Goal: Transaction & Acquisition: Download file/media

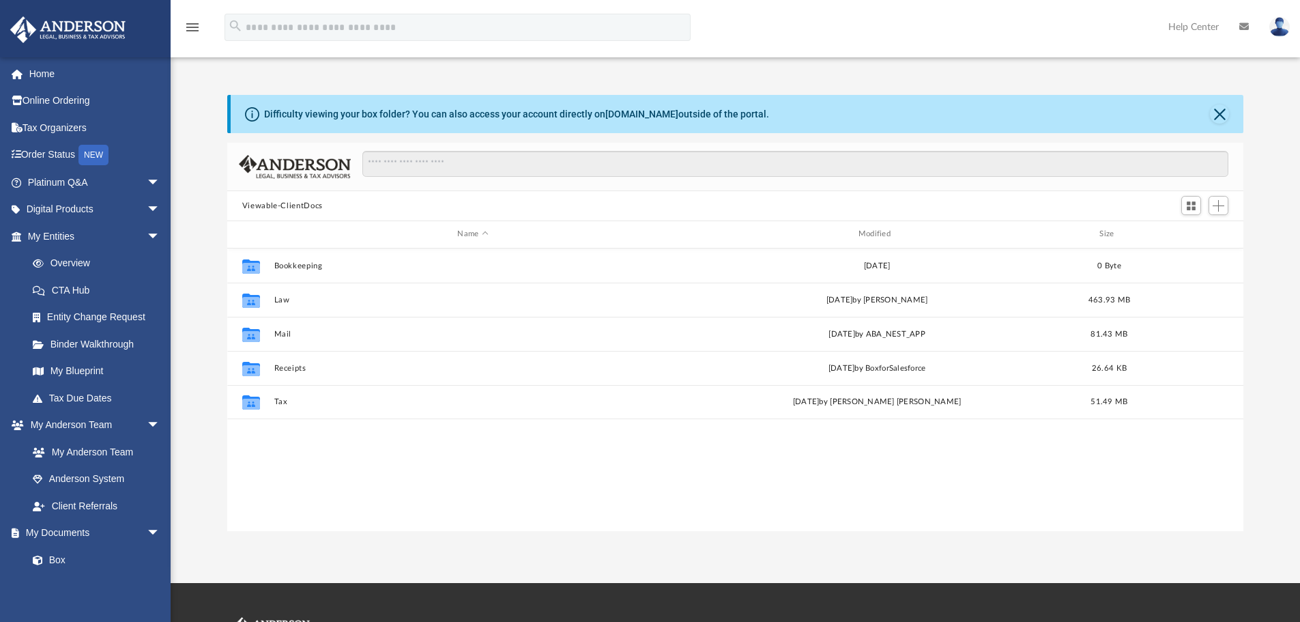
scroll to position [300, 1006]
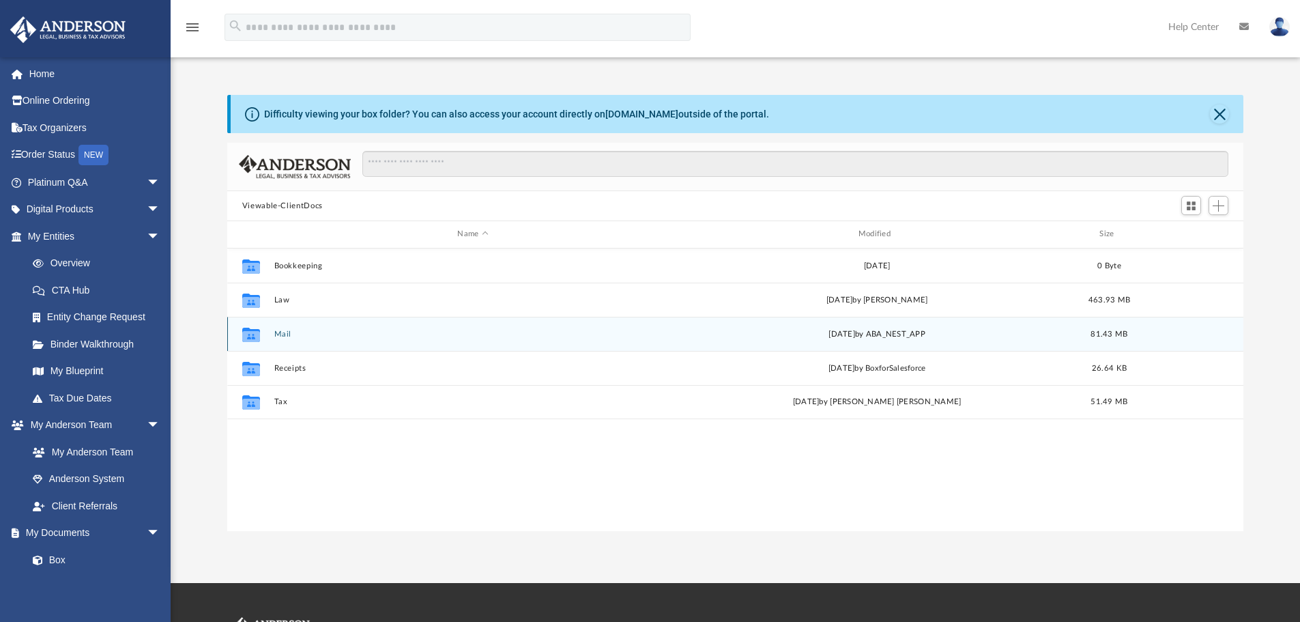
click at [274, 334] on button "Mail" at bounding box center [473, 334] width 398 height 9
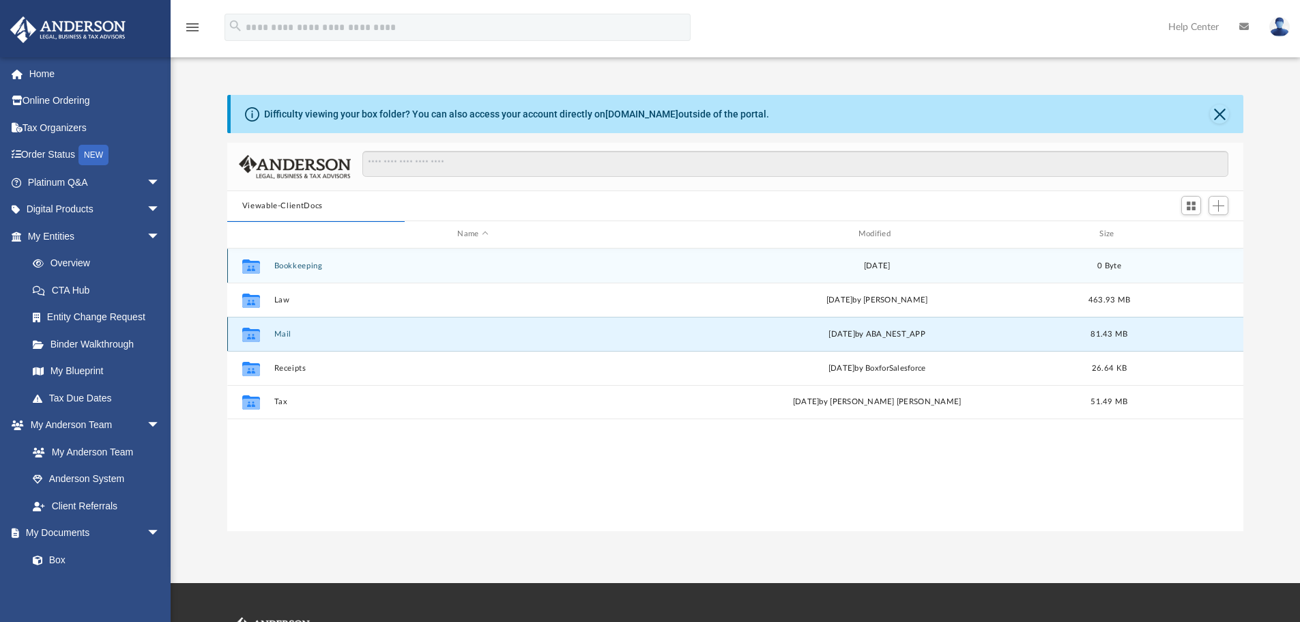
scroll to position [258, 1006]
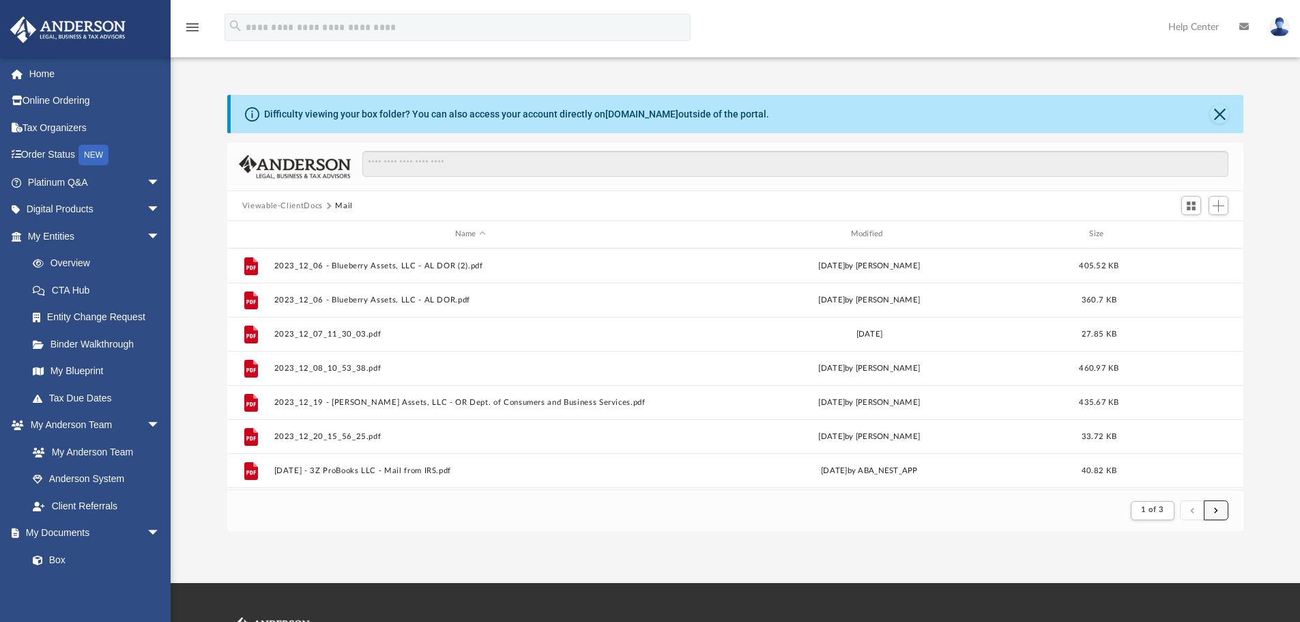
click at [1218, 505] on button "submit" at bounding box center [1216, 510] width 25 height 20
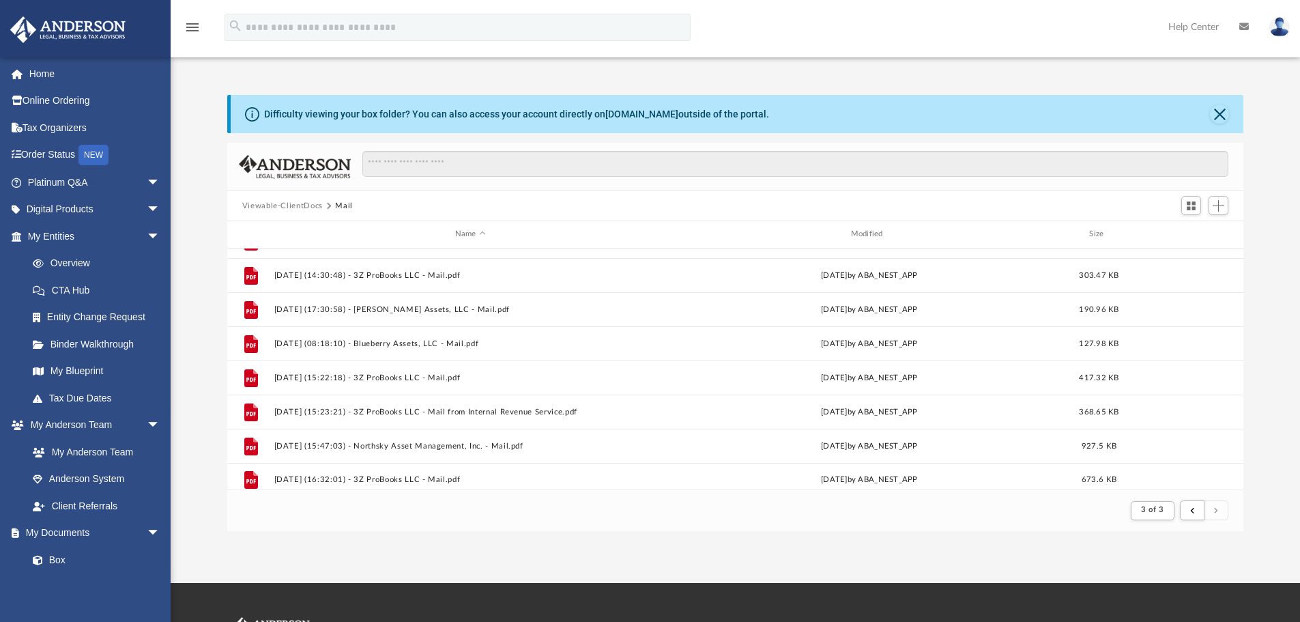
scroll to position [578, 0]
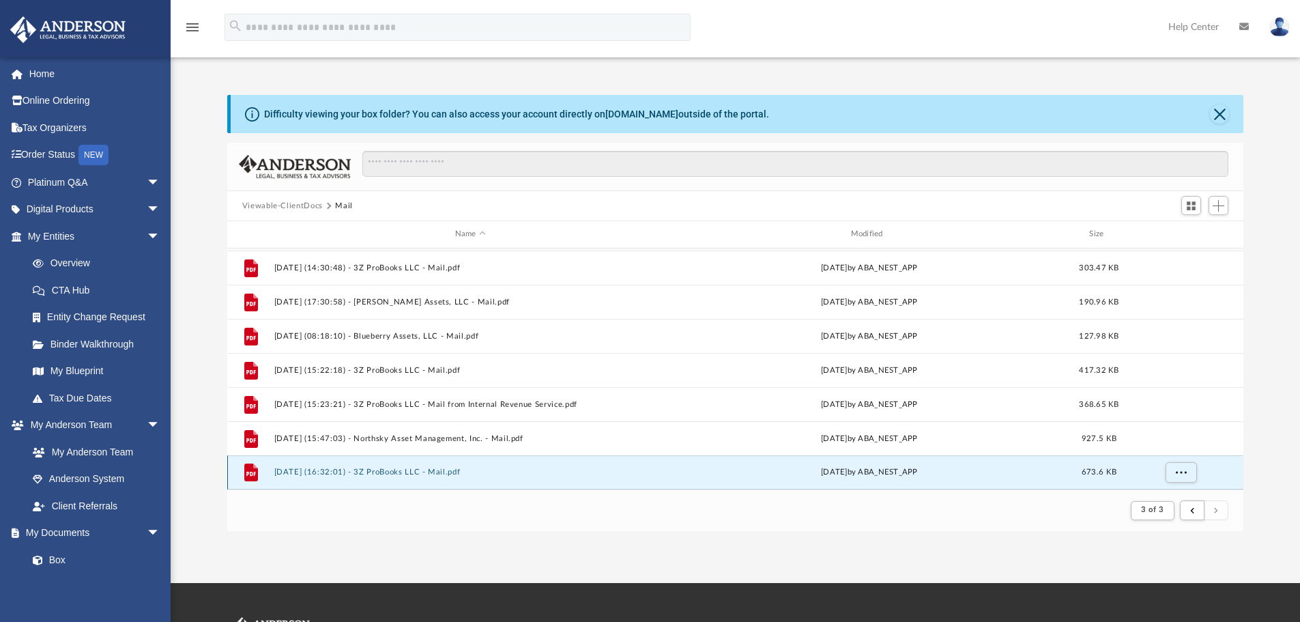
click at [380, 473] on button "[DATE] (16:32:01) - 3Z ProBooks LLC - Mail.pdf" at bounding box center [470, 472] width 393 height 9
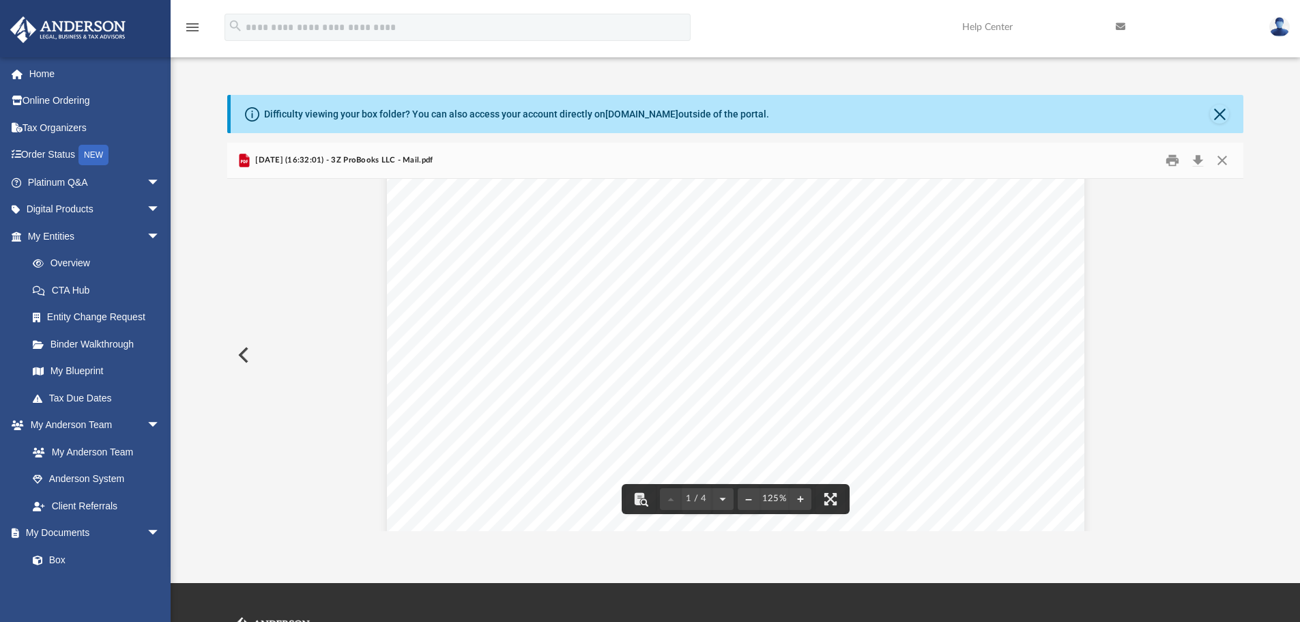
scroll to position [0, 0]
click at [1199, 162] on button "Download" at bounding box center [1198, 160] width 25 height 21
click at [1218, 163] on button "Close" at bounding box center [1222, 160] width 25 height 21
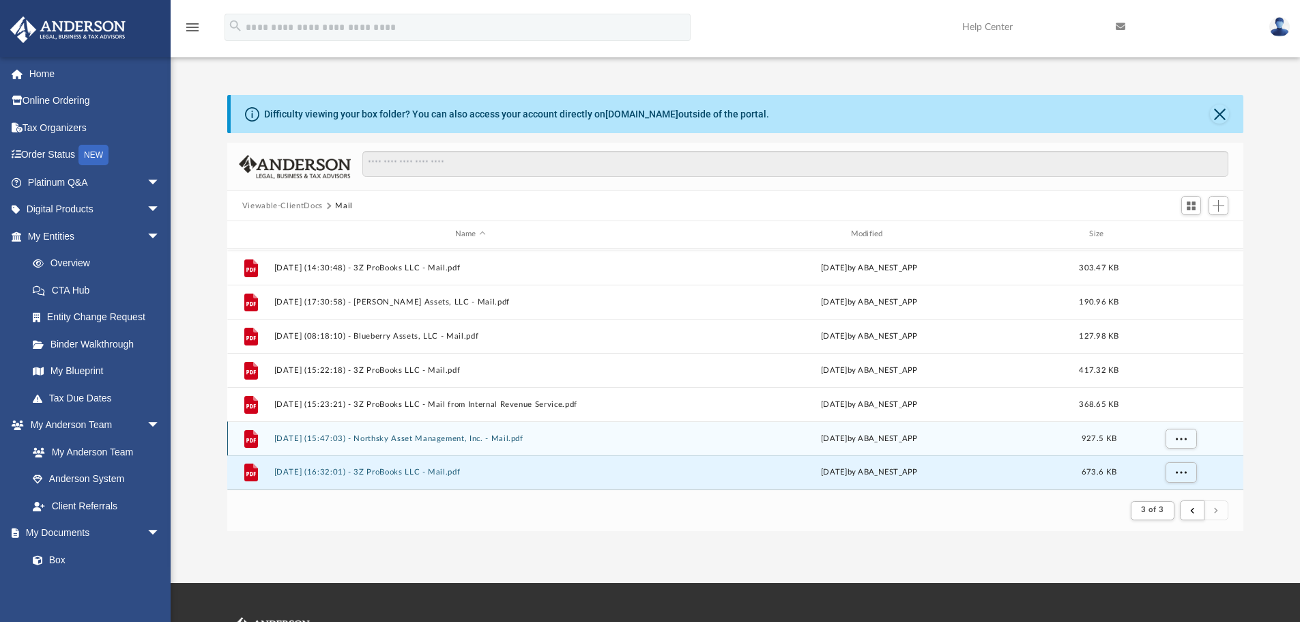
click at [391, 441] on button "[DATE] (15:47:03) - Northsky Asset Management, Inc. - Mail.pdf" at bounding box center [470, 438] width 393 height 9
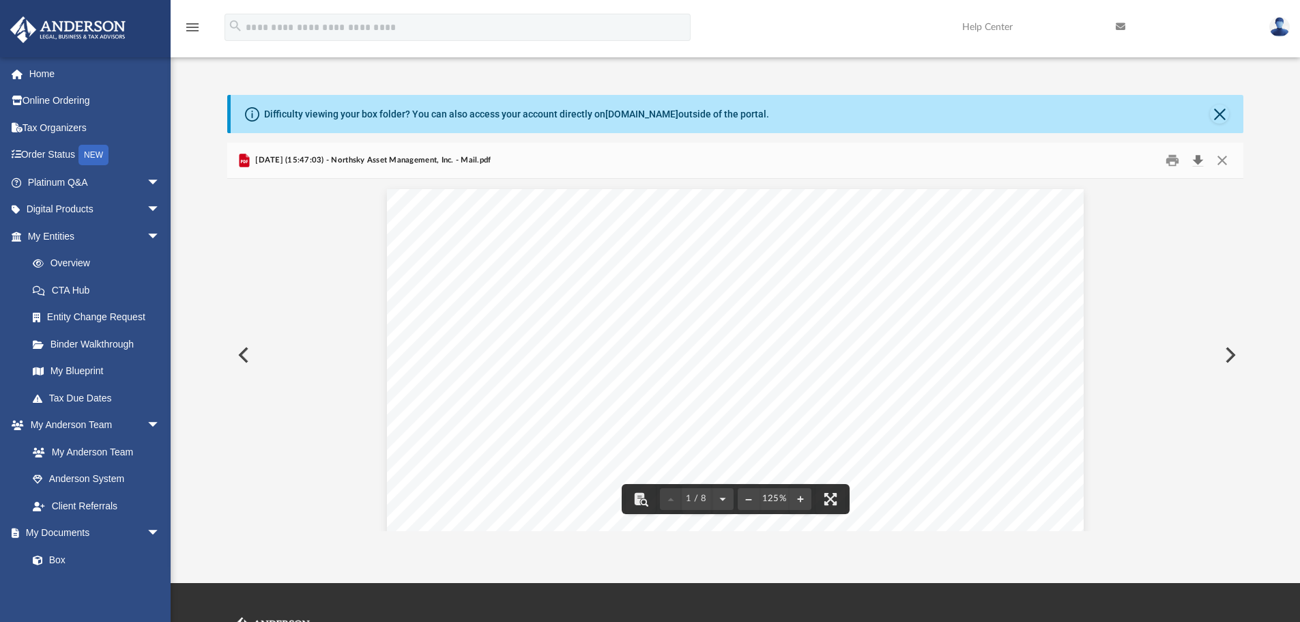
click at [1200, 156] on button "Download" at bounding box center [1198, 160] width 25 height 21
click at [1218, 158] on button "Close" at bounding box center [1222, 160] width 25 height 21
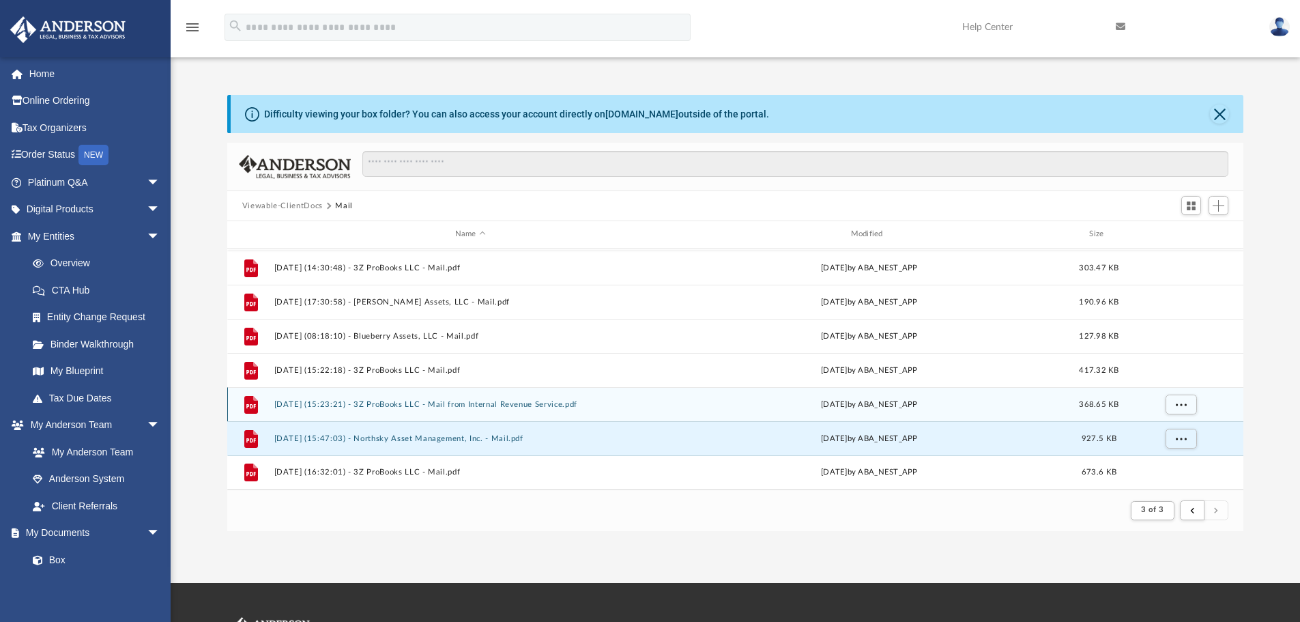
click at [393, 402] on button "[DATE] (15:23:21) - 3Z ProBooks LLC - Mail from Internal Revenue Service.pdf" at bounding box center [470, 404] width 393 height 9
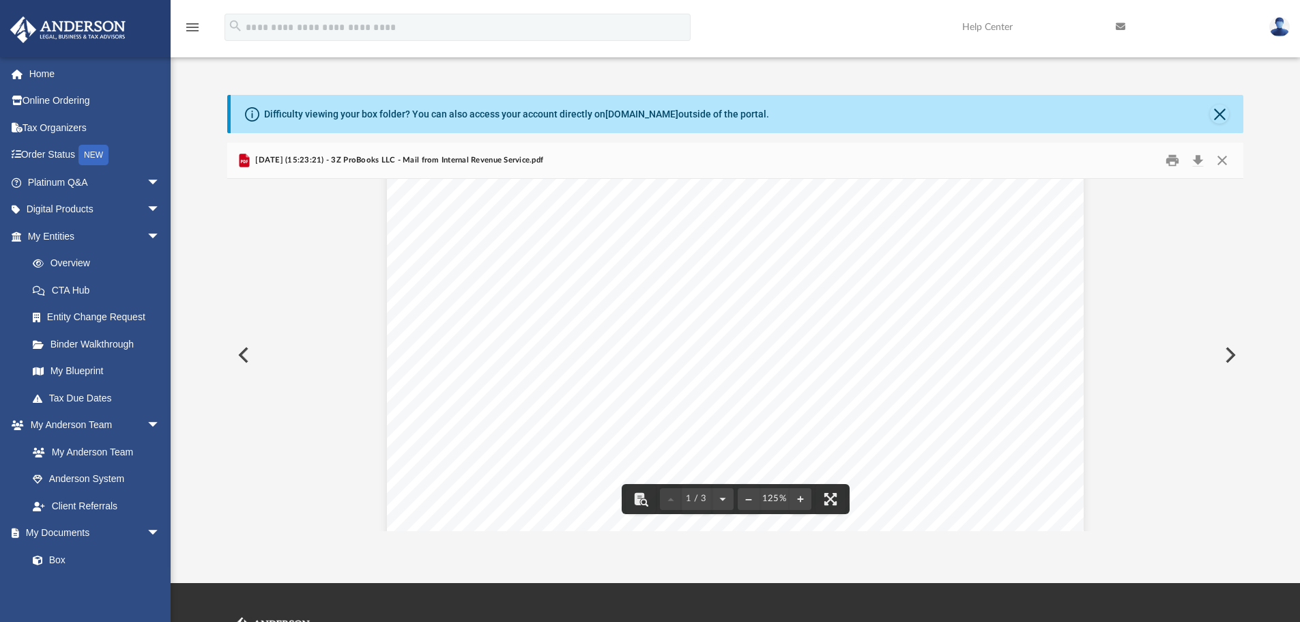
scroll to position [205, 0]
click at [1200, 165] on button "Download" at bounding box center [1198, 160] width 25 height 21
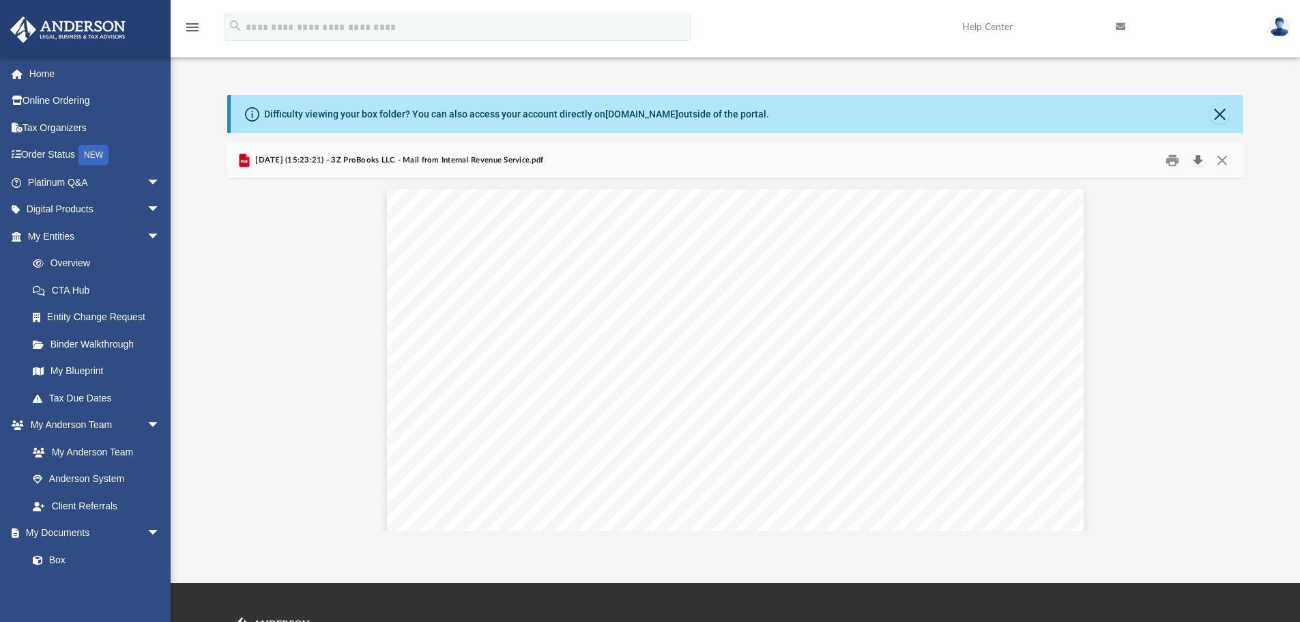
click at [1196, 160] on button "Download" at bounding box center [1198, 160] width 25 height 21
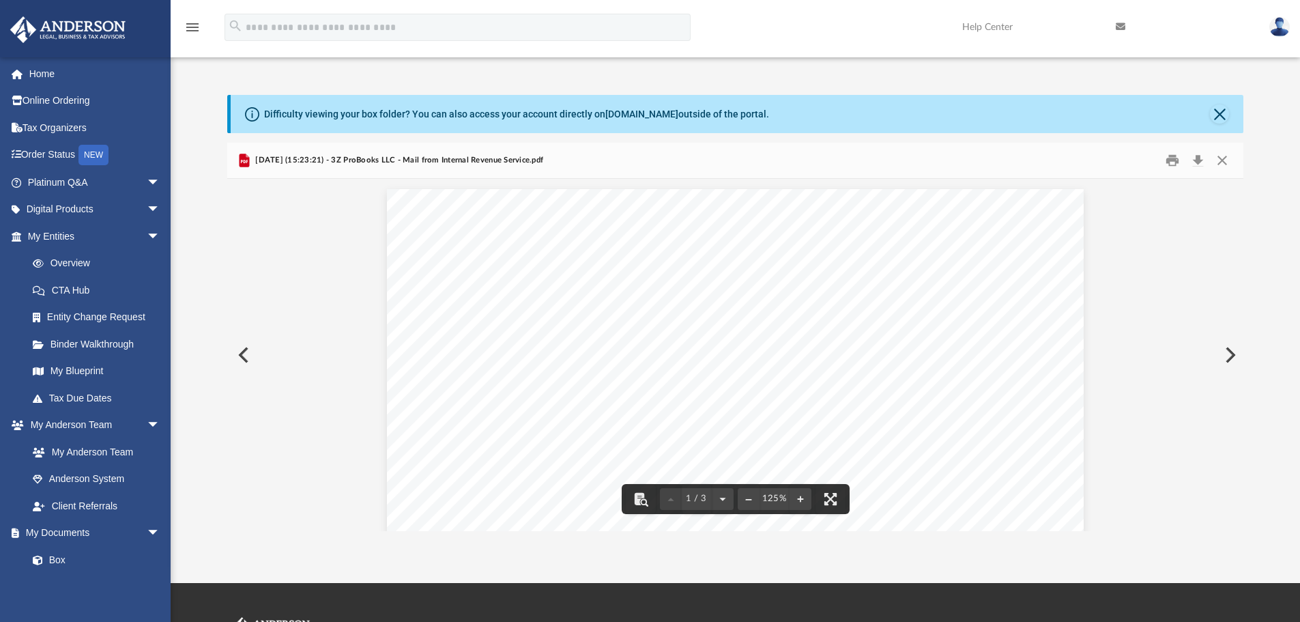
click at [1263, 275] on div "Difficulty viewing your box folder? You can also access your account directly o…" at bounding box center [736, 313] width 1130 height 436
click at [1224, 159] on button "Close" at bounding box center [1222, 160] width 25 height 21
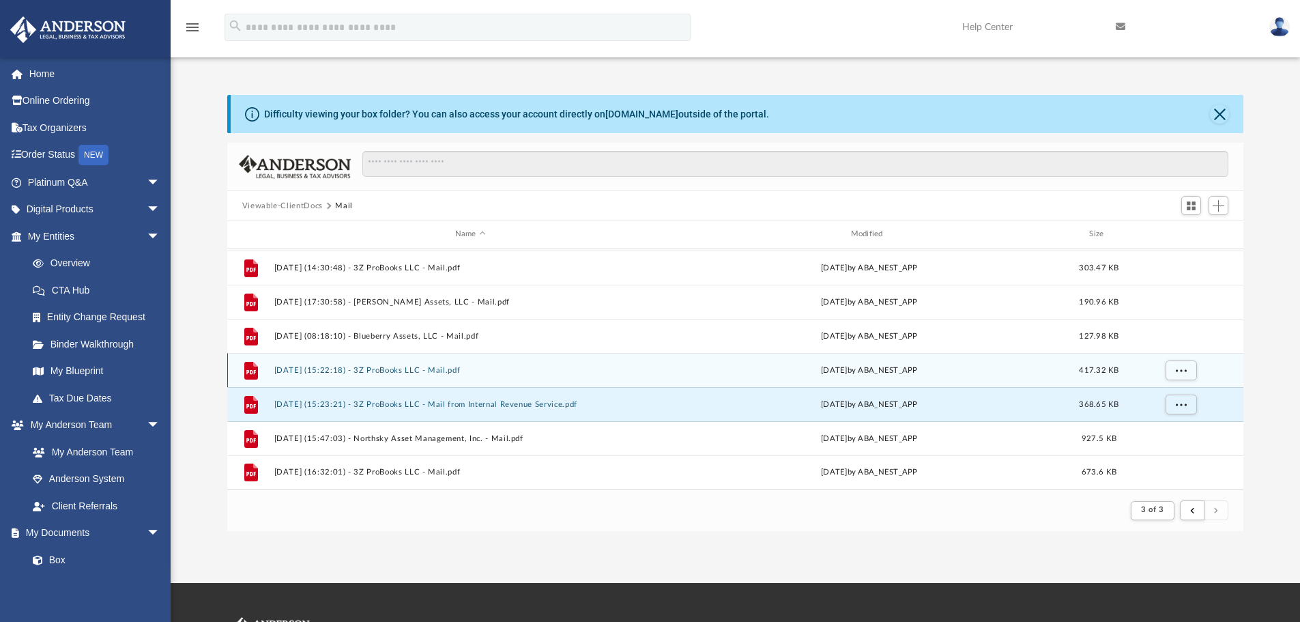
click at [418, 369] on button "[DATE] (15:22:18) - 3Z ProBooks LLC - Mail.pdf" at bounding box center [470, 370] width 393 height 9
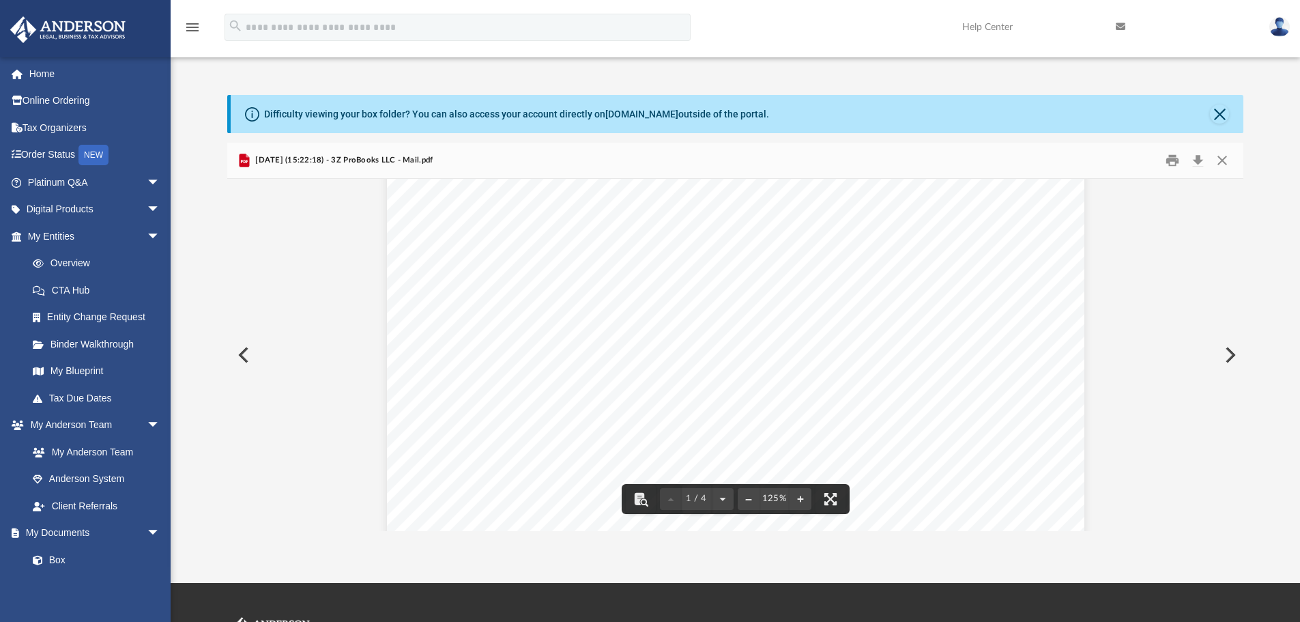
scroll to position [205, 0]
click at [1201, 159] on button "Download" at bounding box center [1198, 160] width 25 height 21
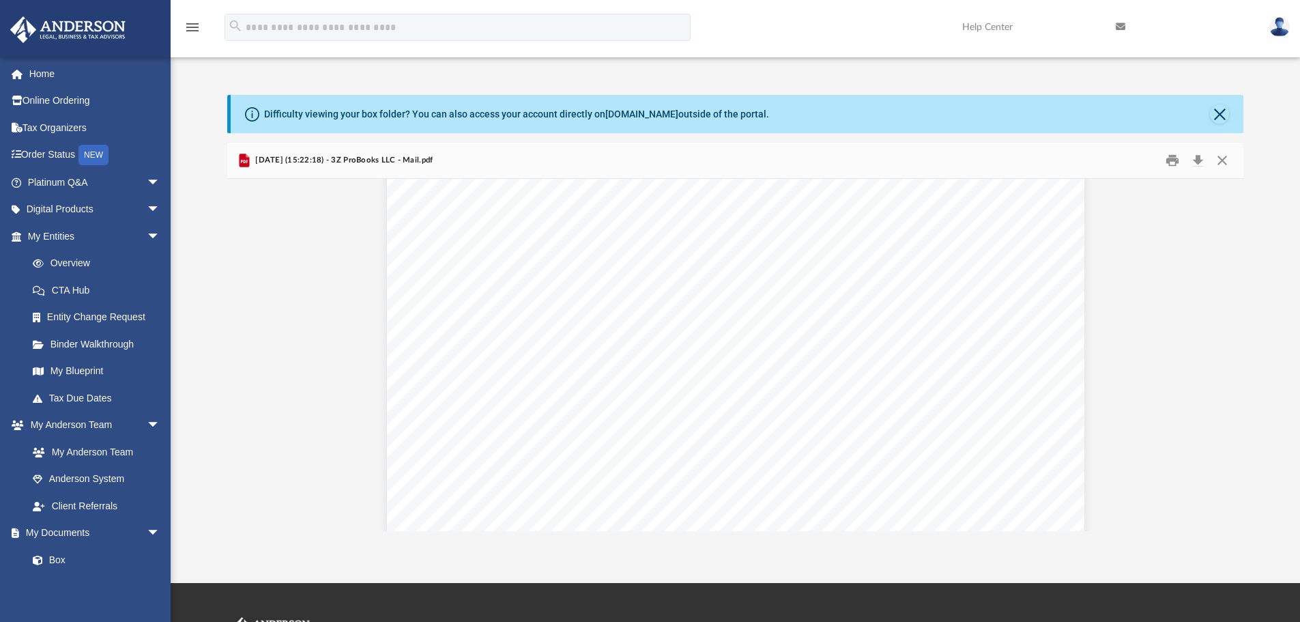
click at [1285, 293] on div "Difficulty viewing your box folder? You can also access your account directly o…" at bounding box center [736, 313] width 1130 height 436
click at [1225, 160] on button "Close" at bounding box center [1222, 160] width 25 height 21
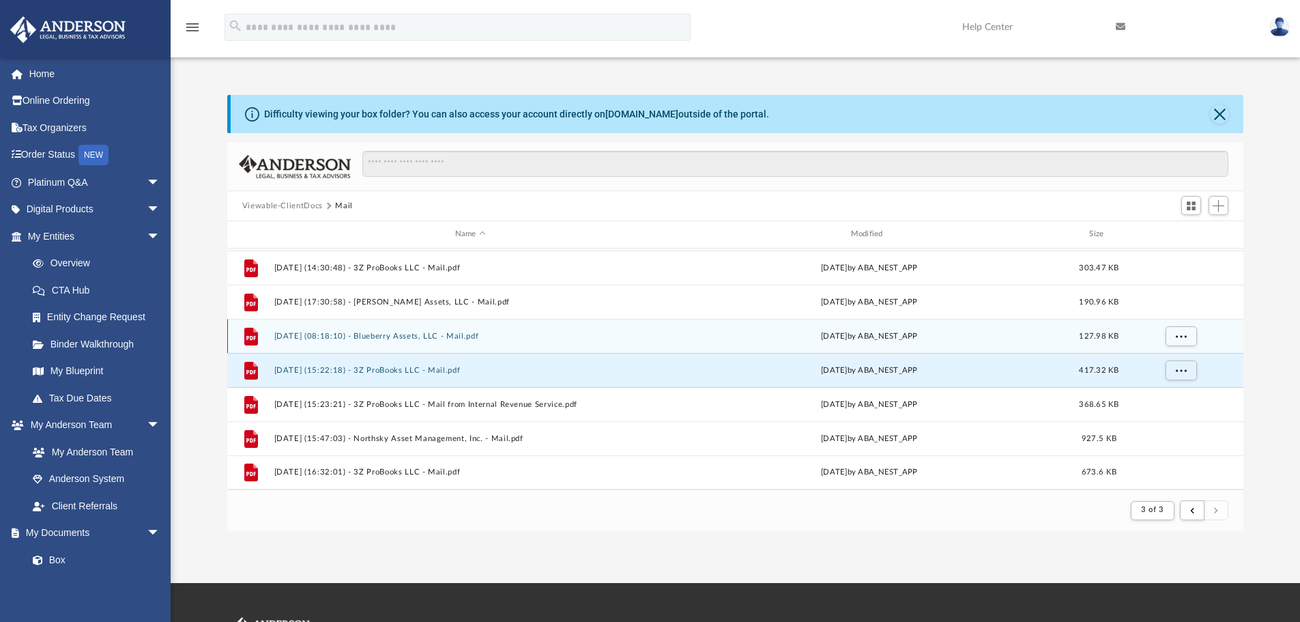
click at [399, 337] on button "[DATE] (08:18:10) - Blueberry Assets, LLC - Mail.pdf" at bounding box center [470, 336] width 393 height 9
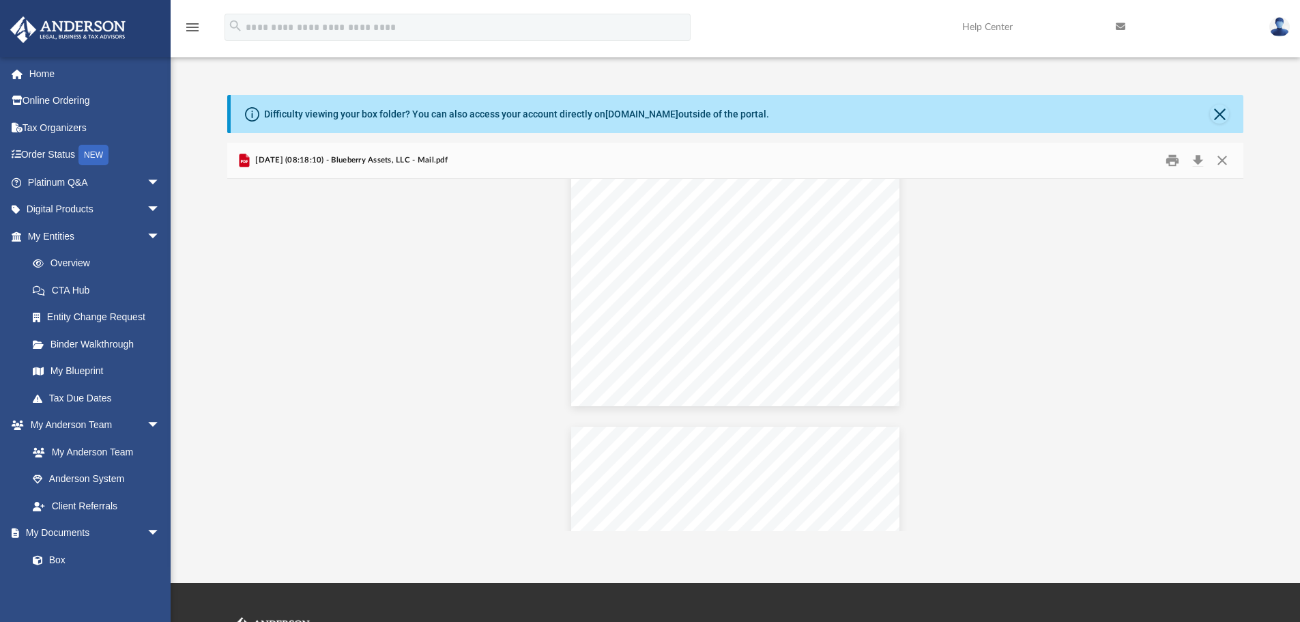
scroll to position [273, 0]
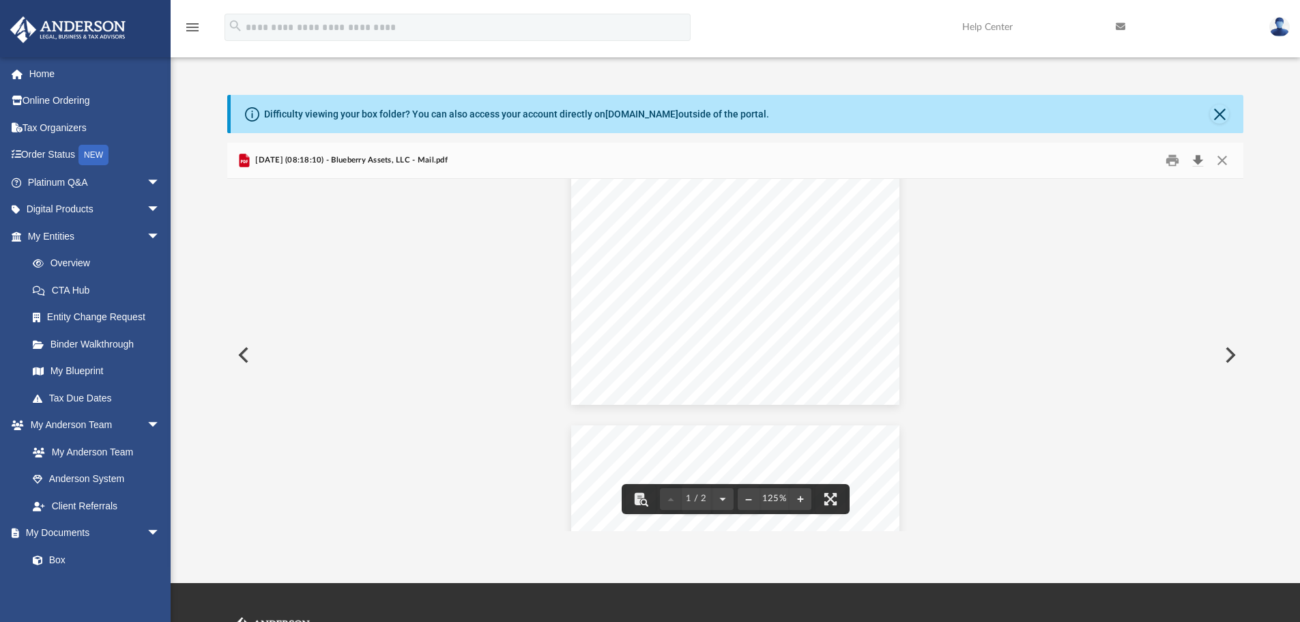
click at [1198, 158] on button "Download" at bounding box center [1198, 160] width 25 height 21
click at [1226, 162] on button "Close" at bounding box center [1222, 160] width 25 height 21
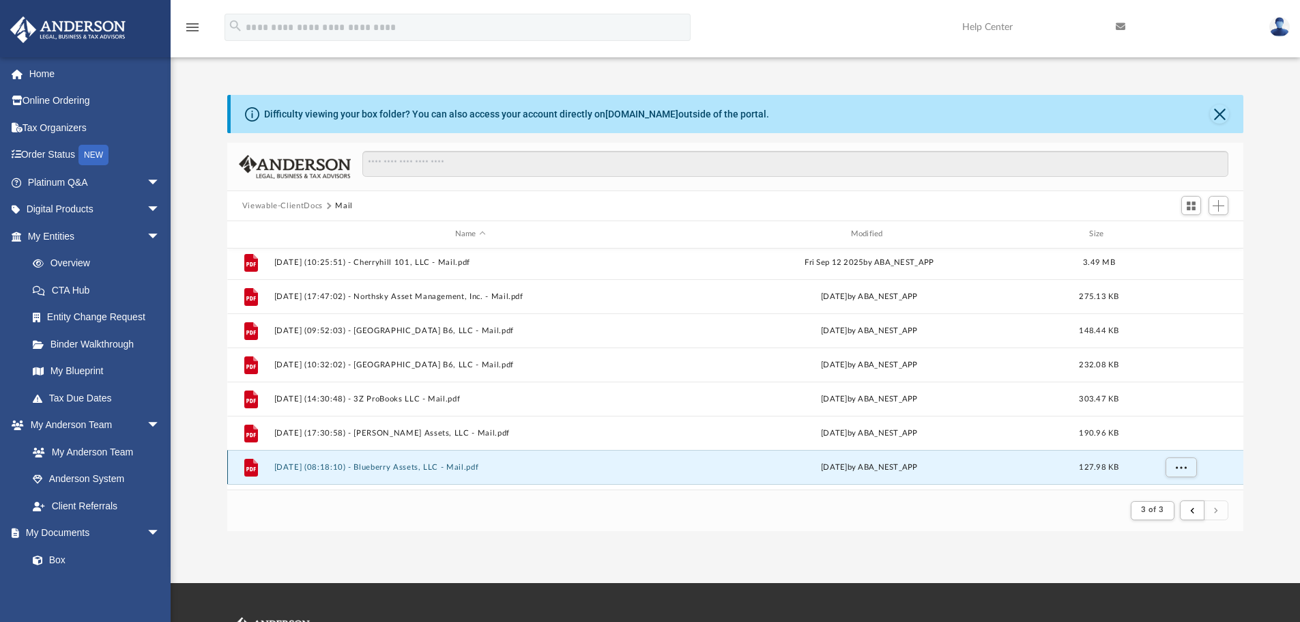
scroll to position [442, 0]
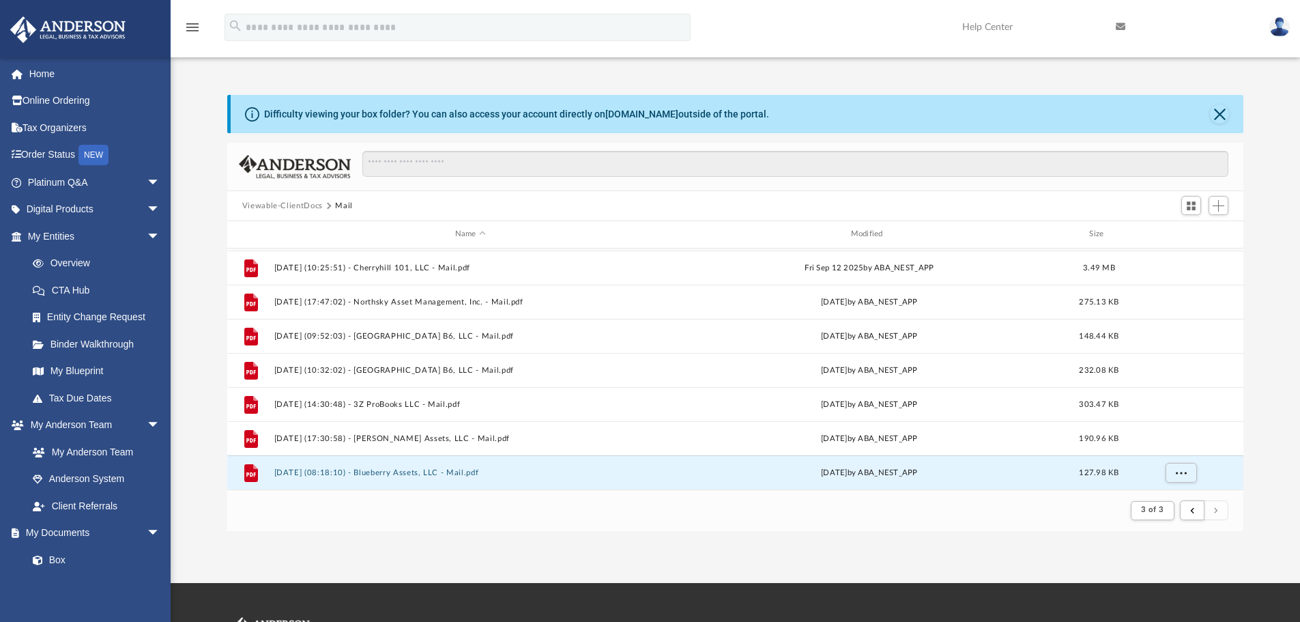
click at [299, 206] on button "Viewable-ClientDocs" at bounding box center [282, 206] width 81 height 12
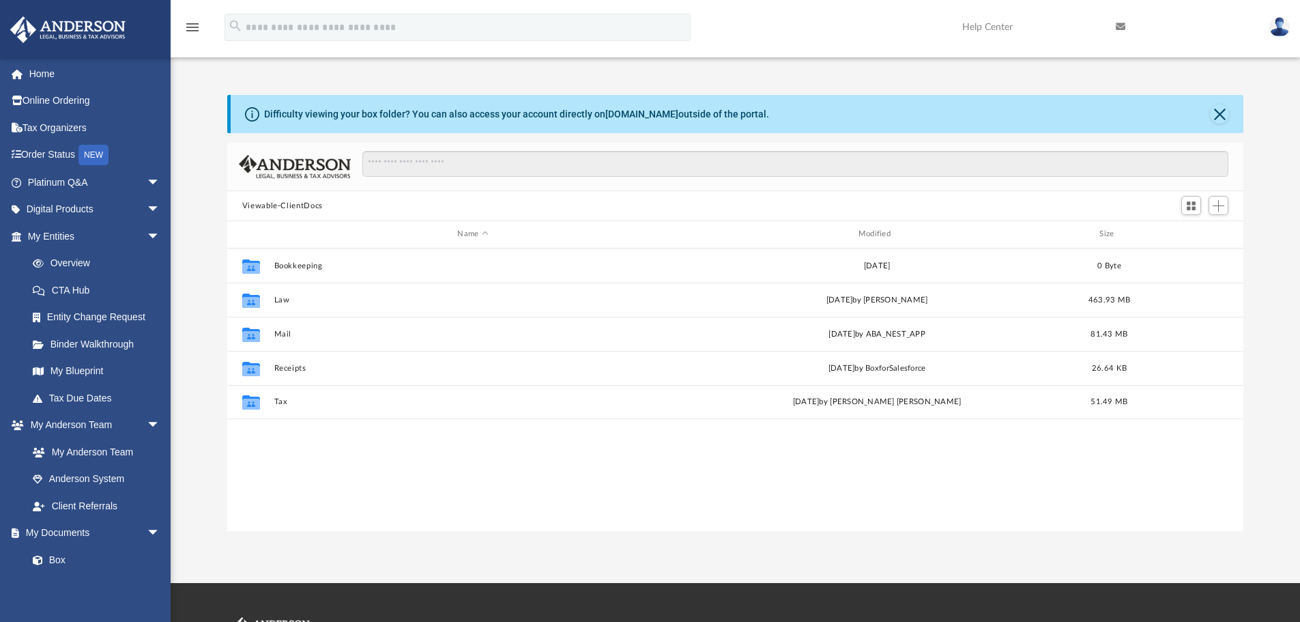
scroll to position [300, 1006]
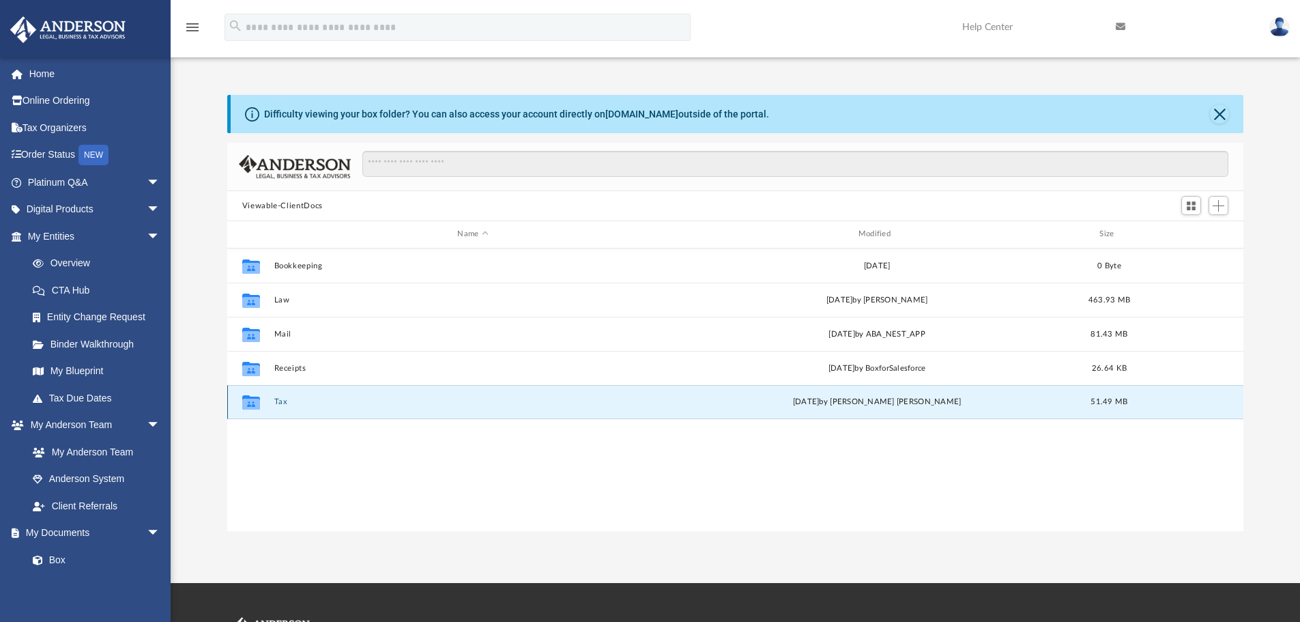
click at [281, 401] on button "Tax" at bounding box center [473, 401] width 398 height 9
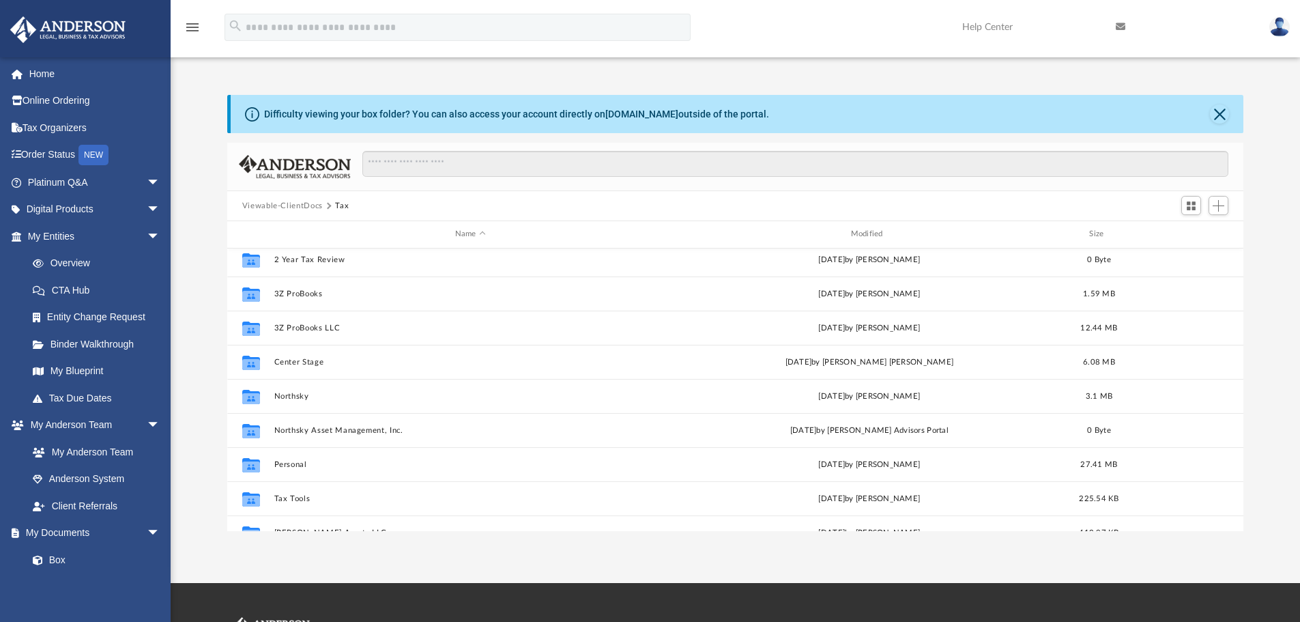
scroll to position [0, 0]
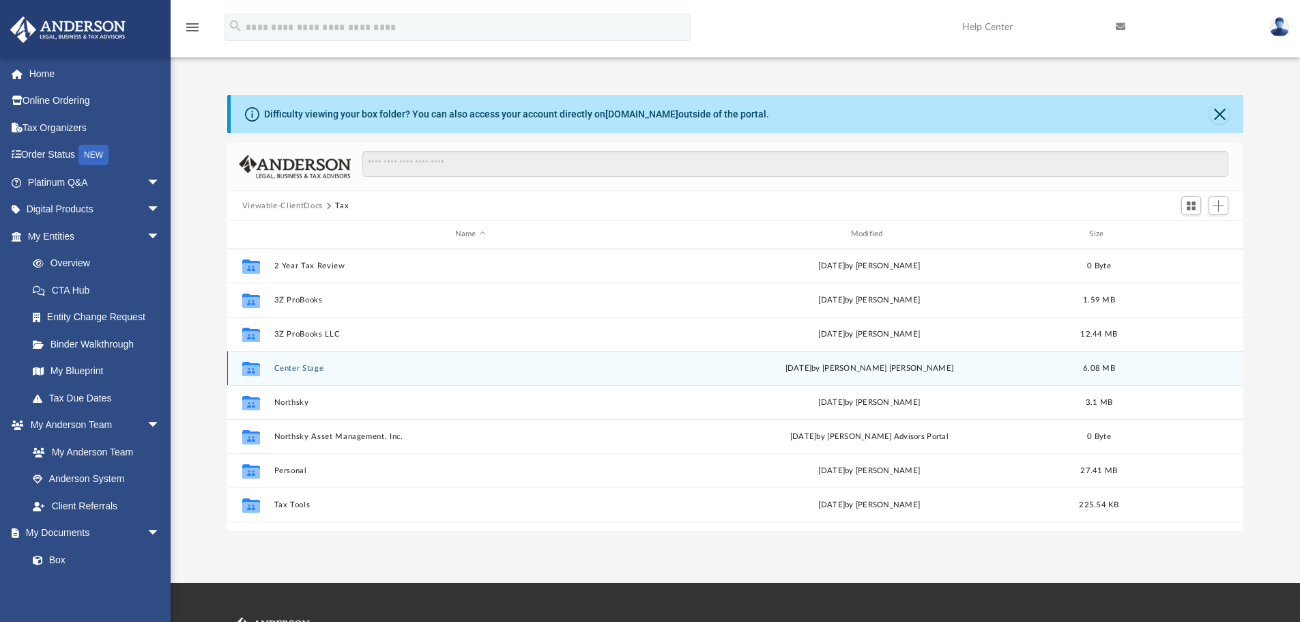
click at [293, 364] on button "Center Stage" at bounding box center [470, 368] width 393 height 9
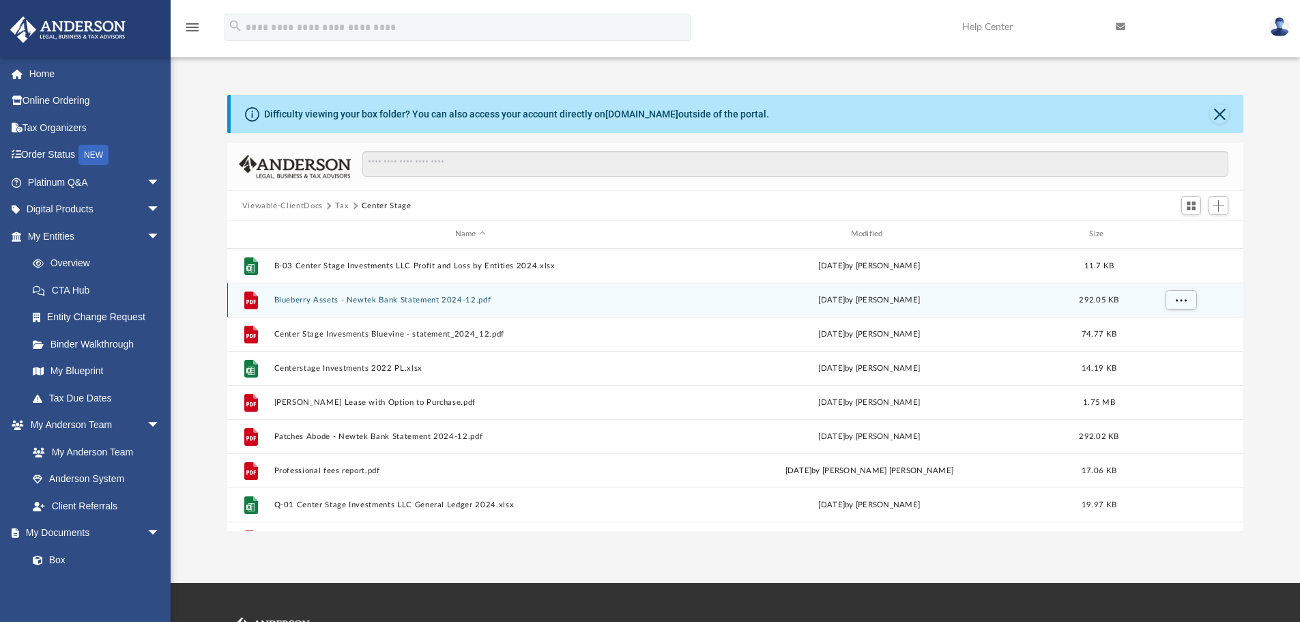
scroll to position [263, 0]
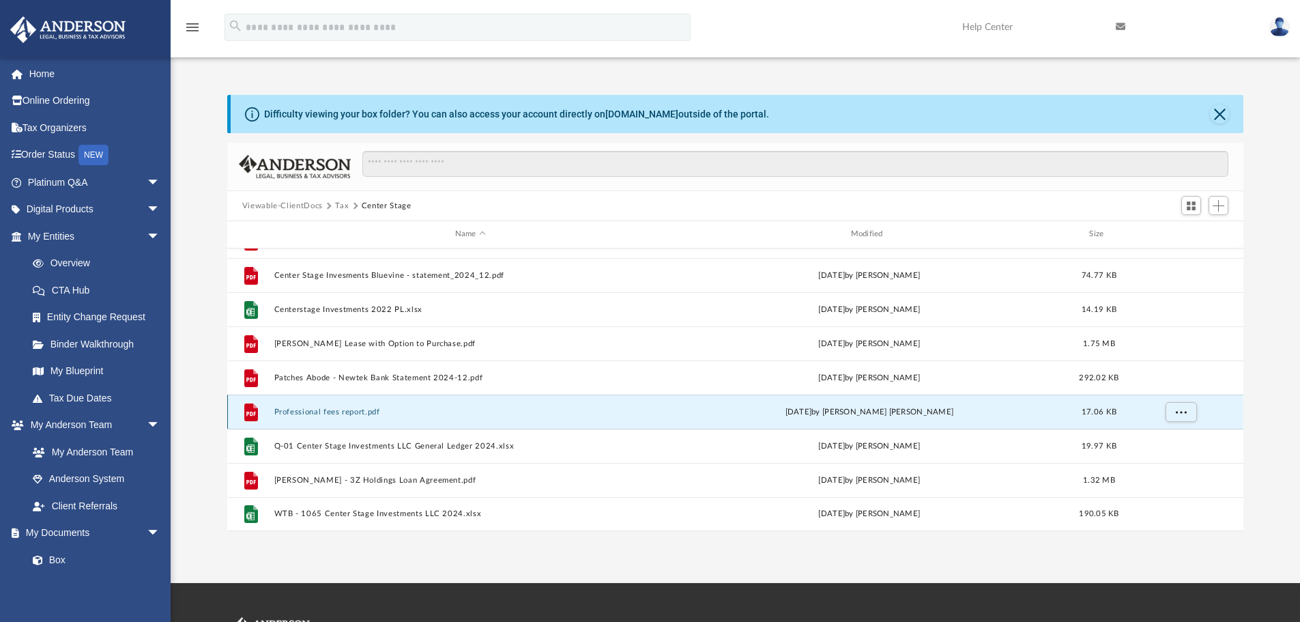
click at [351, 410] on button "Professional fees report.pdf" at bounding box center [470, 411] width 393 height 9
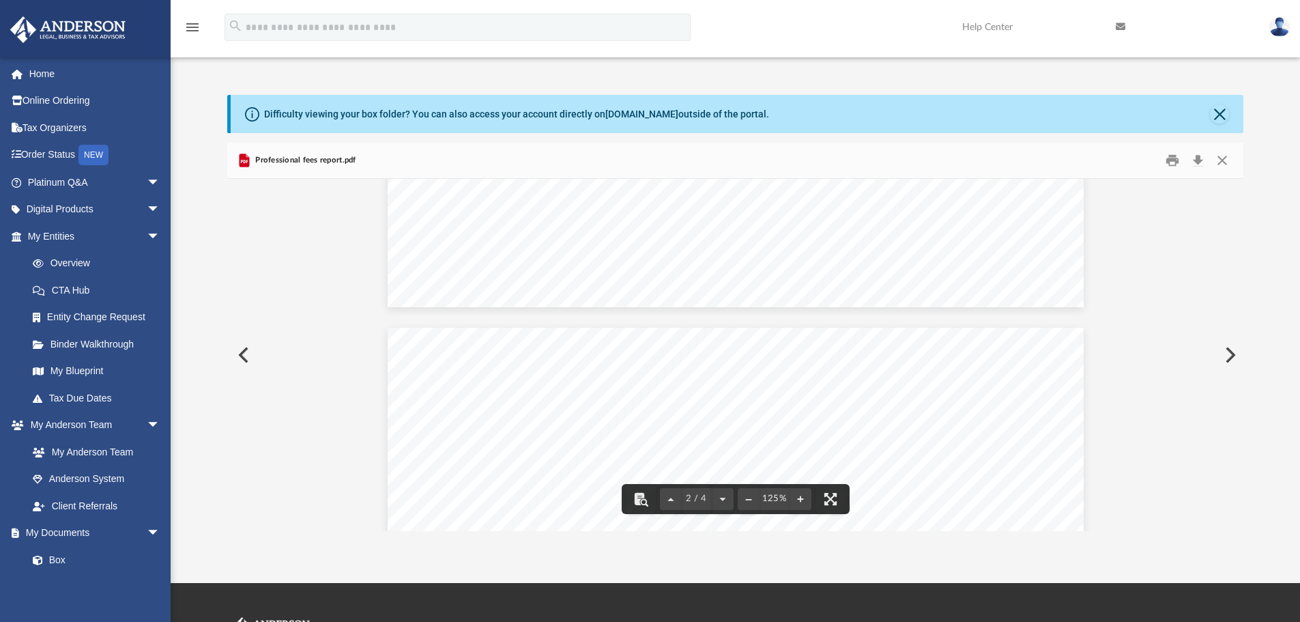
scroll to position [819, 0]
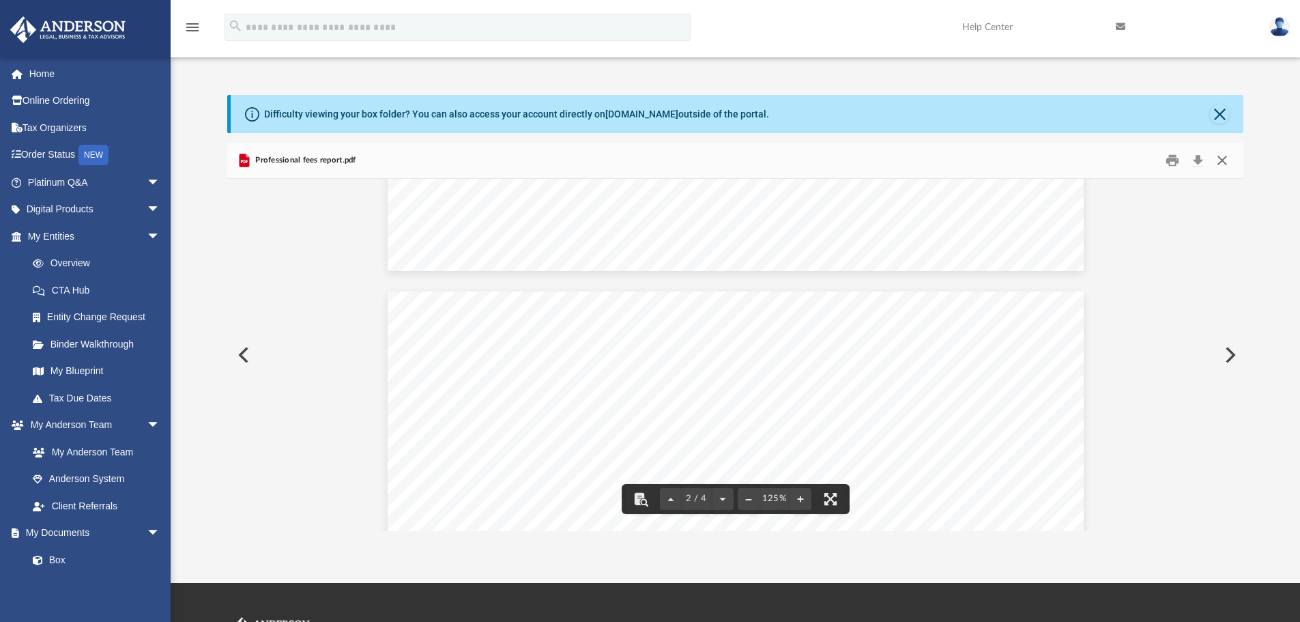
click at [1217, 161] on button "Close" at bounding box center [1222, 160] width 25 height 21
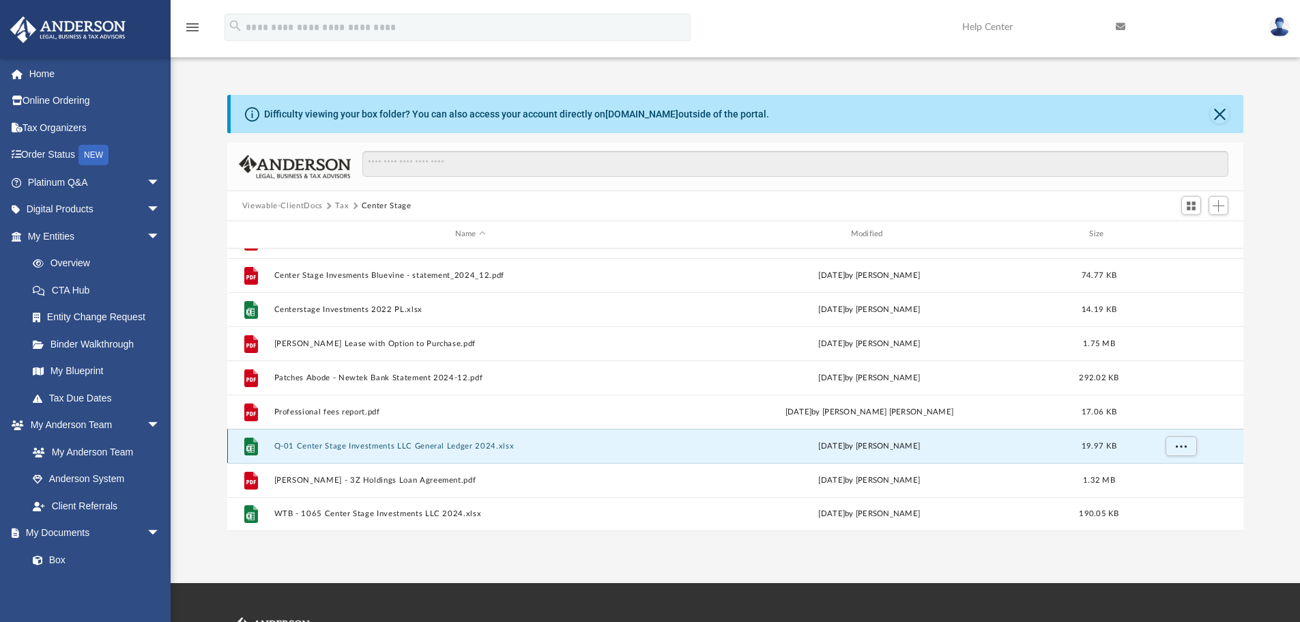
click at [418, 448] on button "Q-01 Center Stage Investments LLC General Ledger 2024.xlsx" at bounding box center [470, 446] width 393 height 9
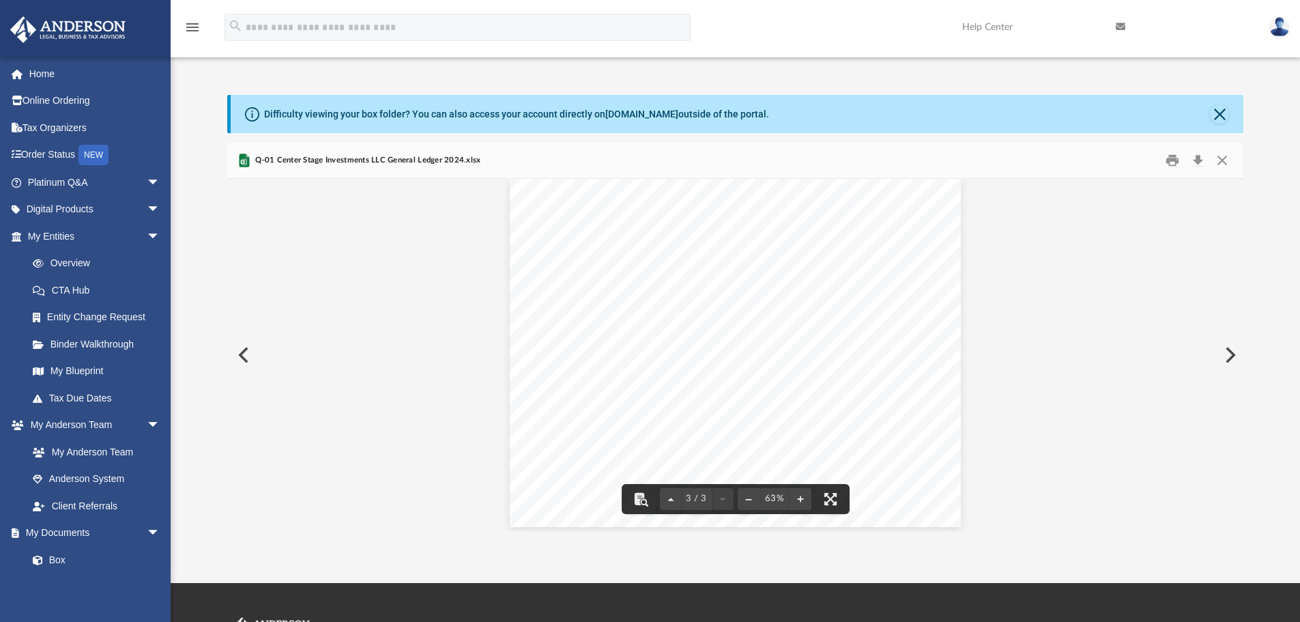
scroll to position [751, 0]
click at [1199, 160] on button "Download" at bounding box center [1198, 160] width 25 height 21
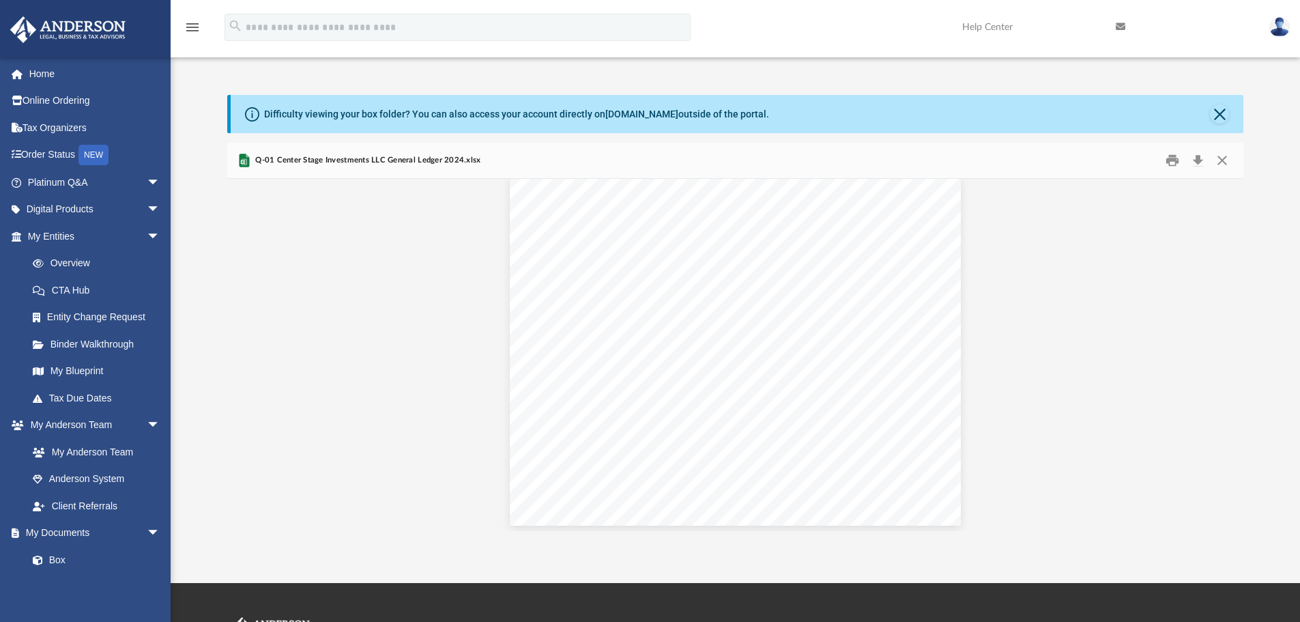
click at [1278, 167] on div "Difficulty viewing your box folder? You can also access your account directly o…" at bounding box center [736, 313] width 1130 height 436
click at [1226, 158] on button "Close" at bounding box center [1222, 160] width 25 height 21
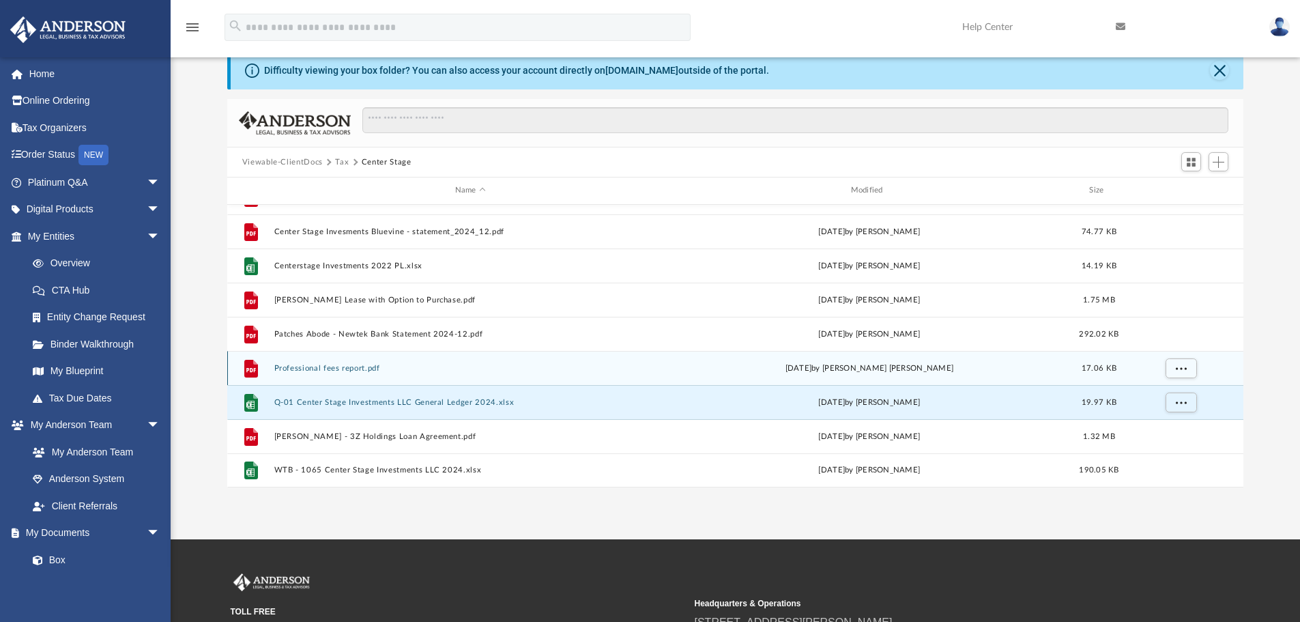
scroll to position [68, 0]
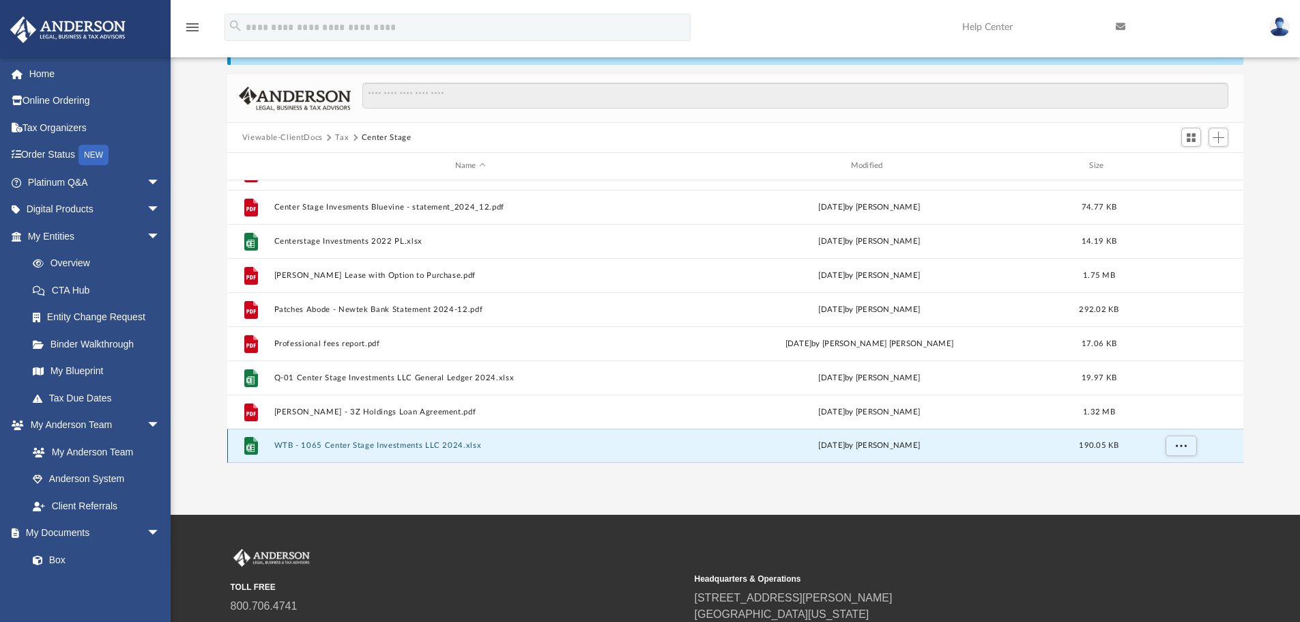
click at [356, 447] on button "WTB - 1065 Center Stage Investments LLC 2024.xlsx" at bounding box center [470, 445] width 393 height 9
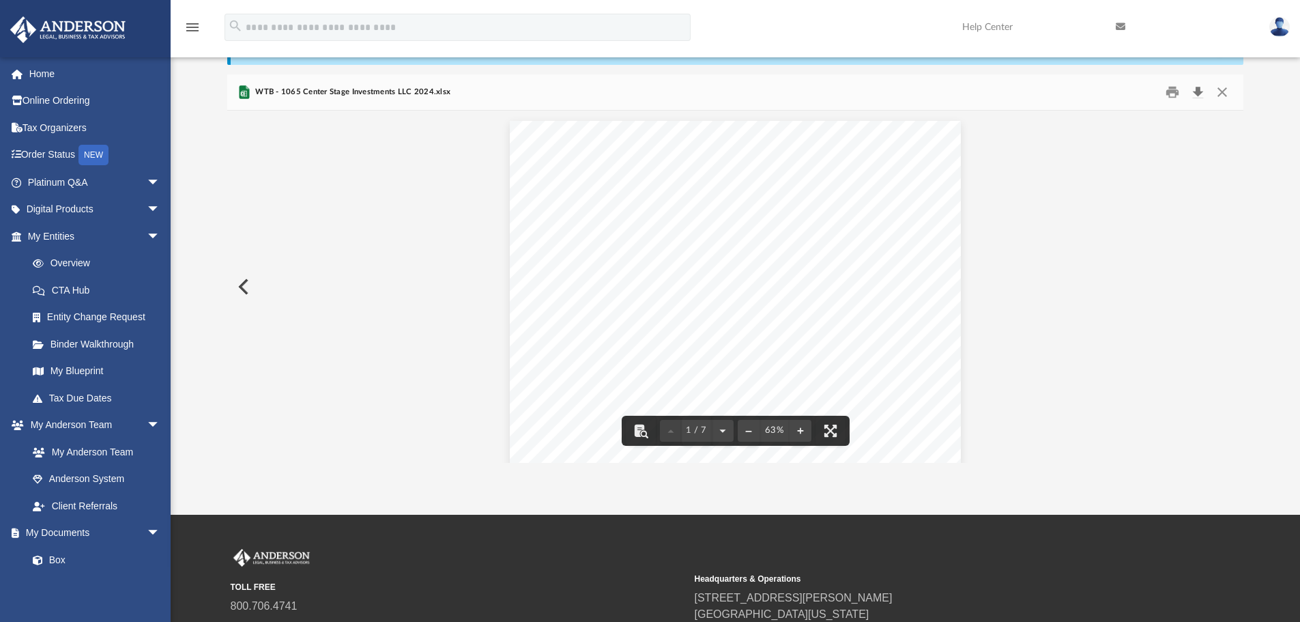
click at [1201, 89] on button "Download" at bounding box center [1198, 92] width 25 height 21
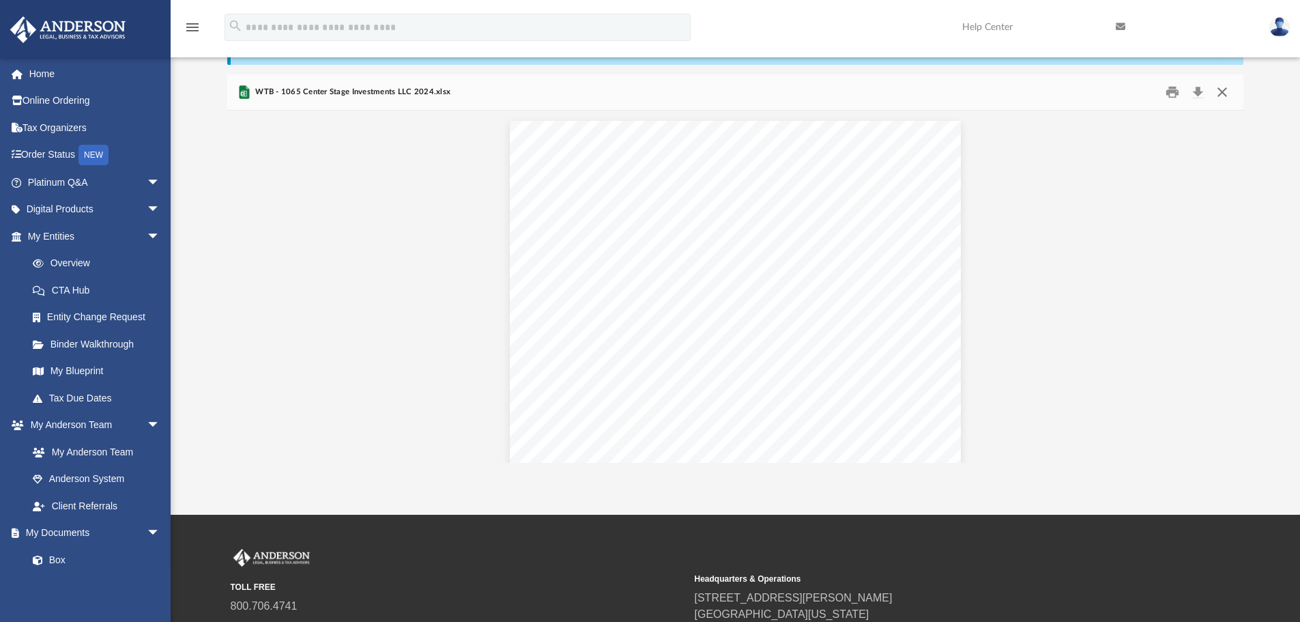
drag, startPoint x: 1222, startPoint y: 91, endPoint x: 1211, endPoint y: 96, distance: 12.8
click at [1223, 91] on button "Close" at bounding box center [1222, 92] width 25 height 21
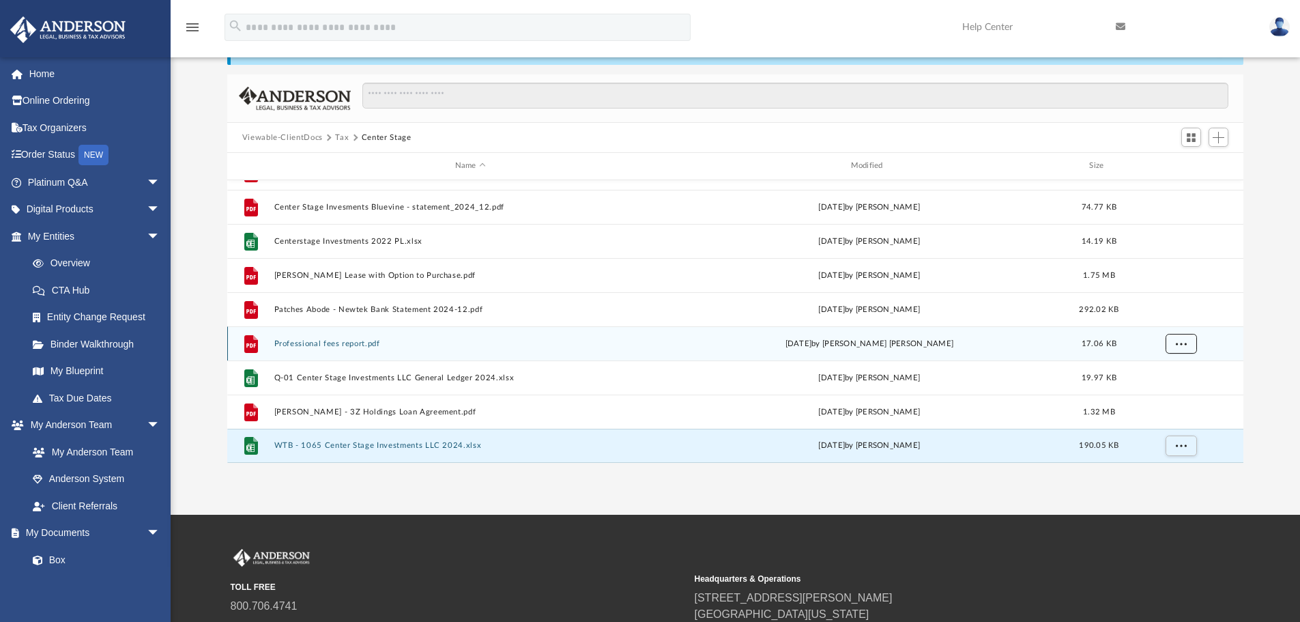
click at [1181, 341] on span "More options" at bounding box center [1180, 343] width 11 height 8
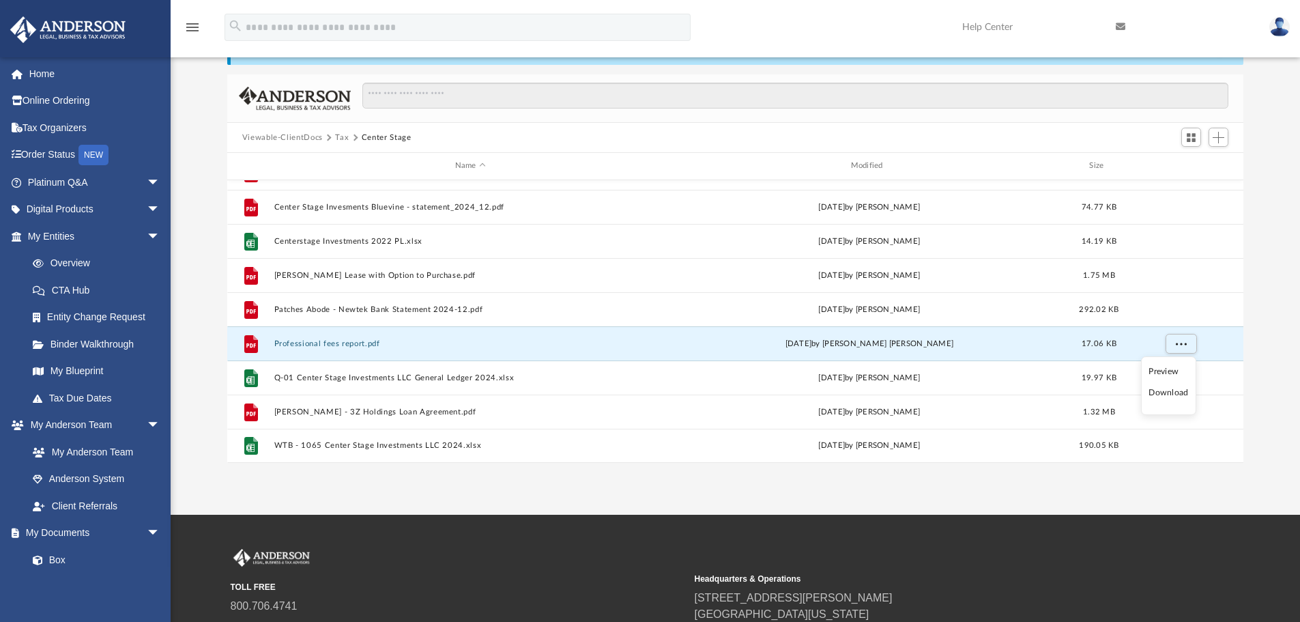
click at [1162, 391] on li "Download" at bounding box center [1169, 393] width 40 height 14
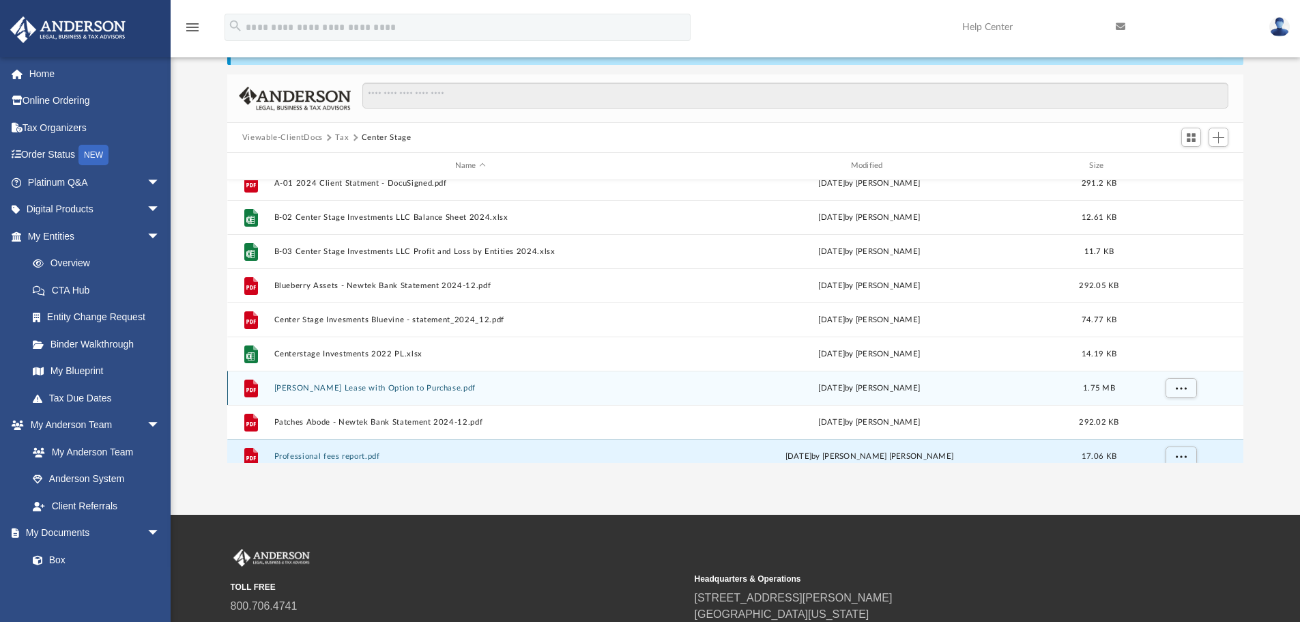
scroll to position [127, 0]
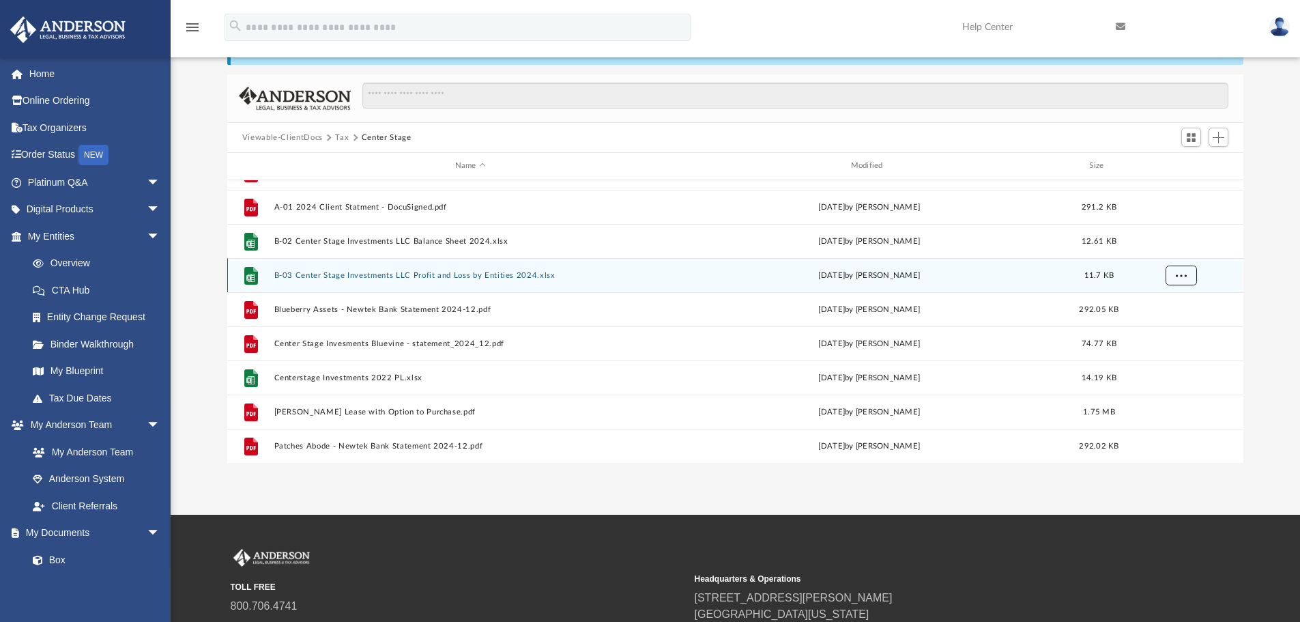
click at [1183, 277] on span "More options" at bounding box center [1180, 275] width 11 height 8
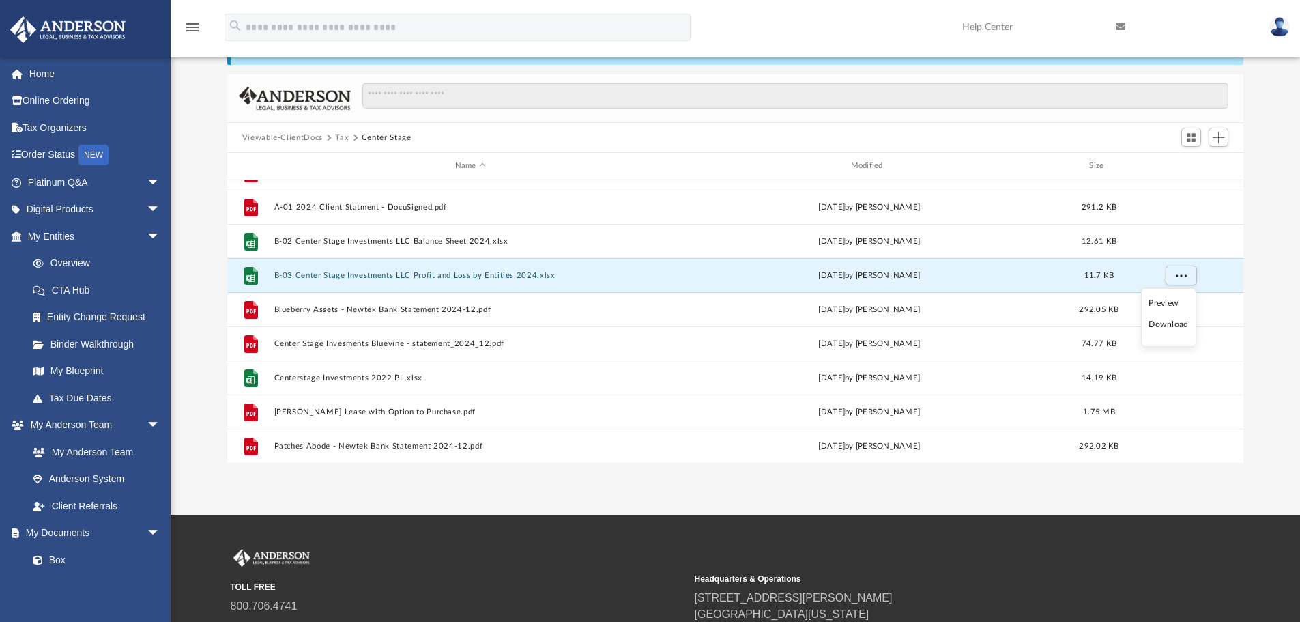
click at [1163, 324] on li "Download" at bounding box center [1169, 324] width 40 height 14
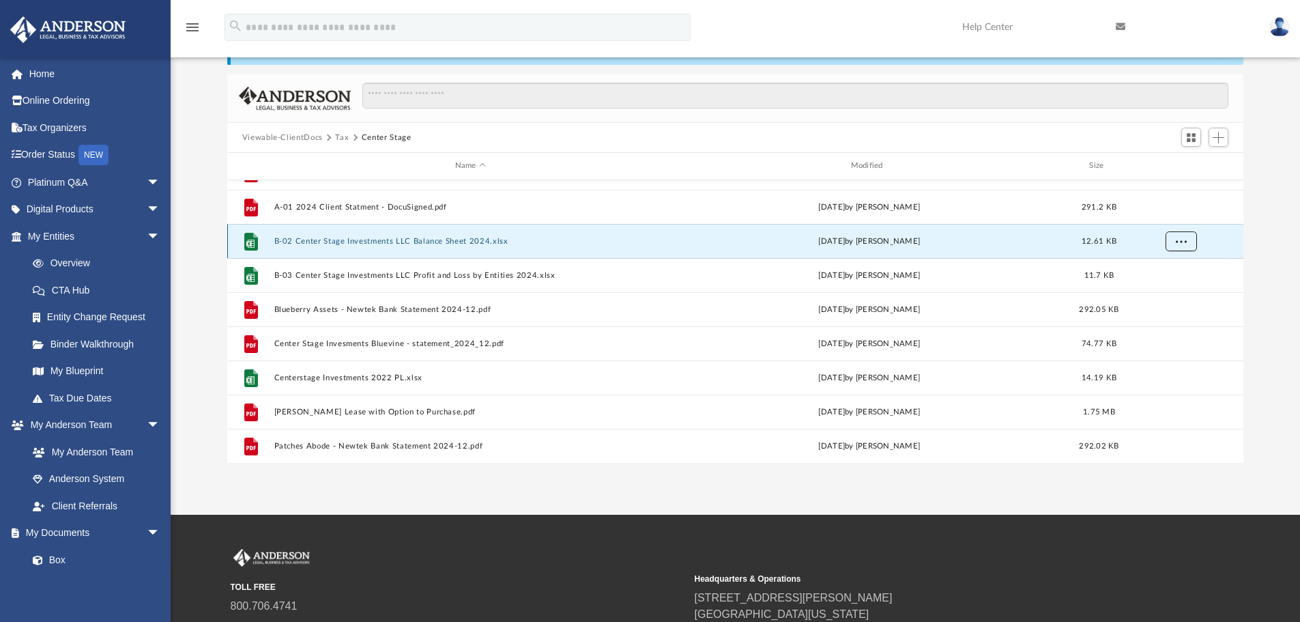
click at [1185, 240] on span "More options" at bounding box center [1180, 241] width 11 height 8
click at [1175, 289] on li "Download" at bounding box center [1169, 290] width 40 height 14
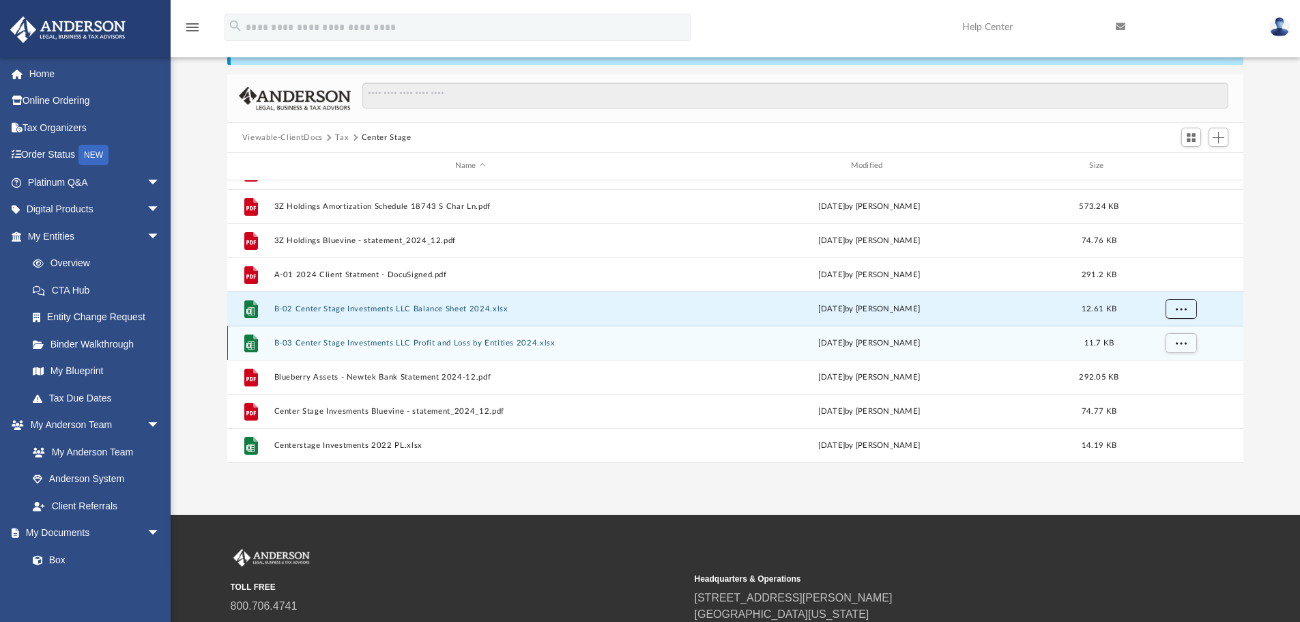
scroll to position [59, 0]
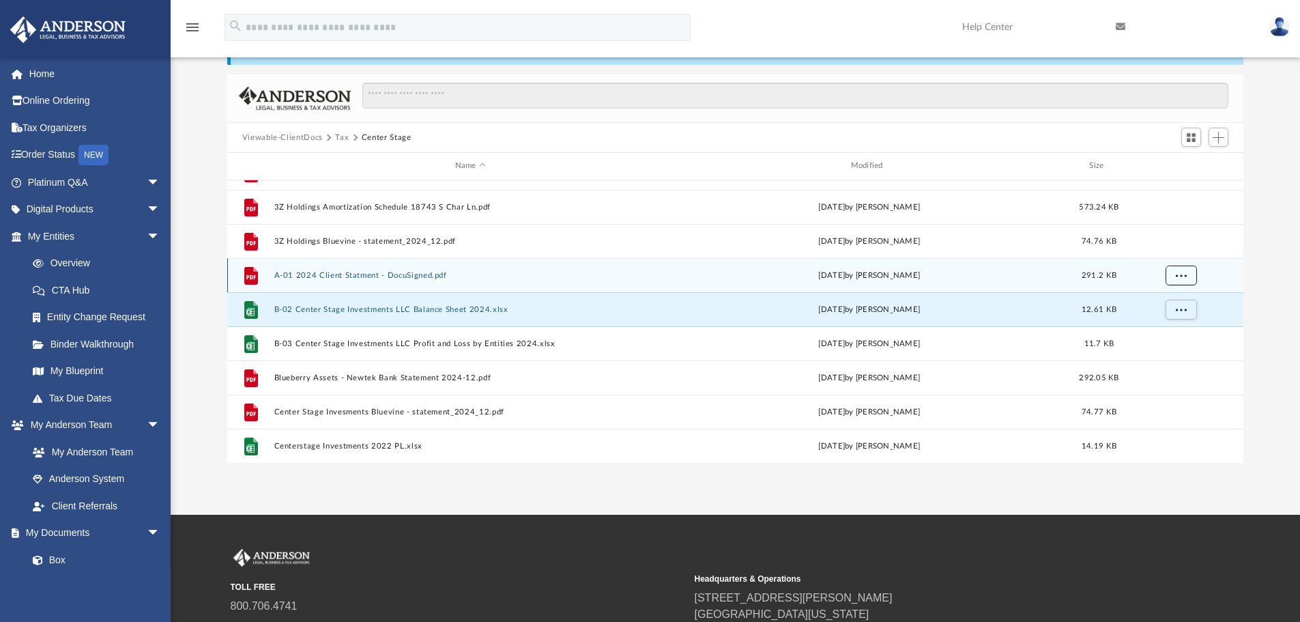
click at [1184, 275] on span "More options" at bounding box center [1180, 275] width 11 height 8
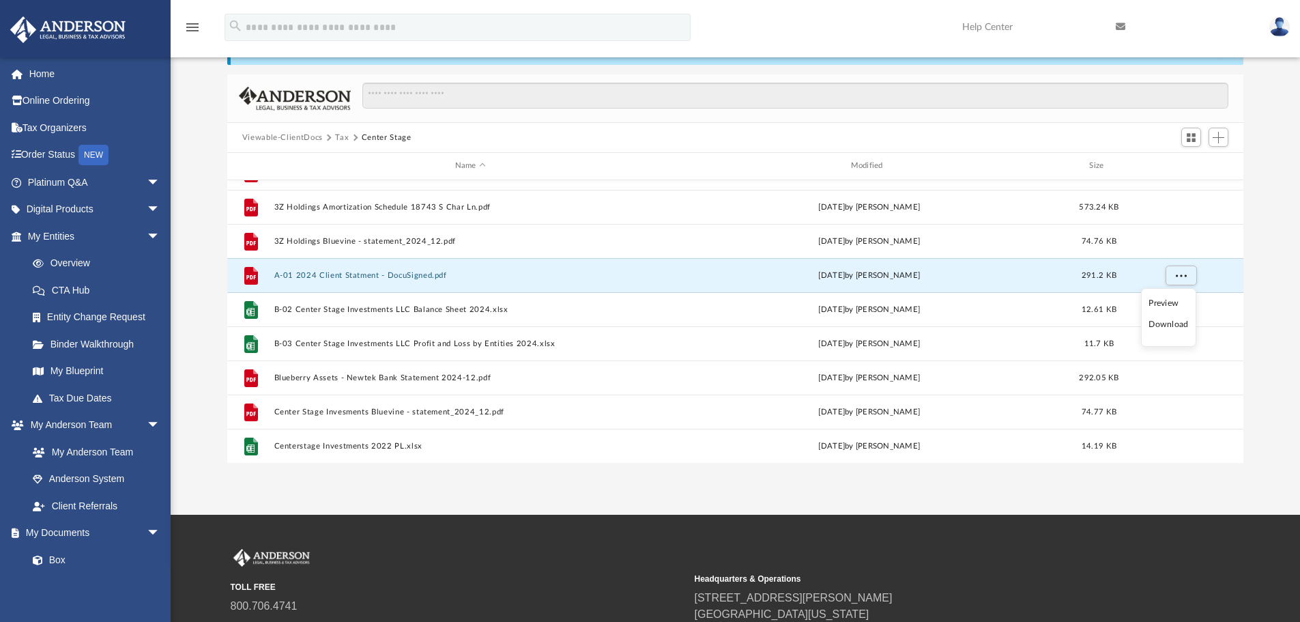
click at [1162, 324] on li "Download" at bounding box center [1169, 324] width 40 height 14
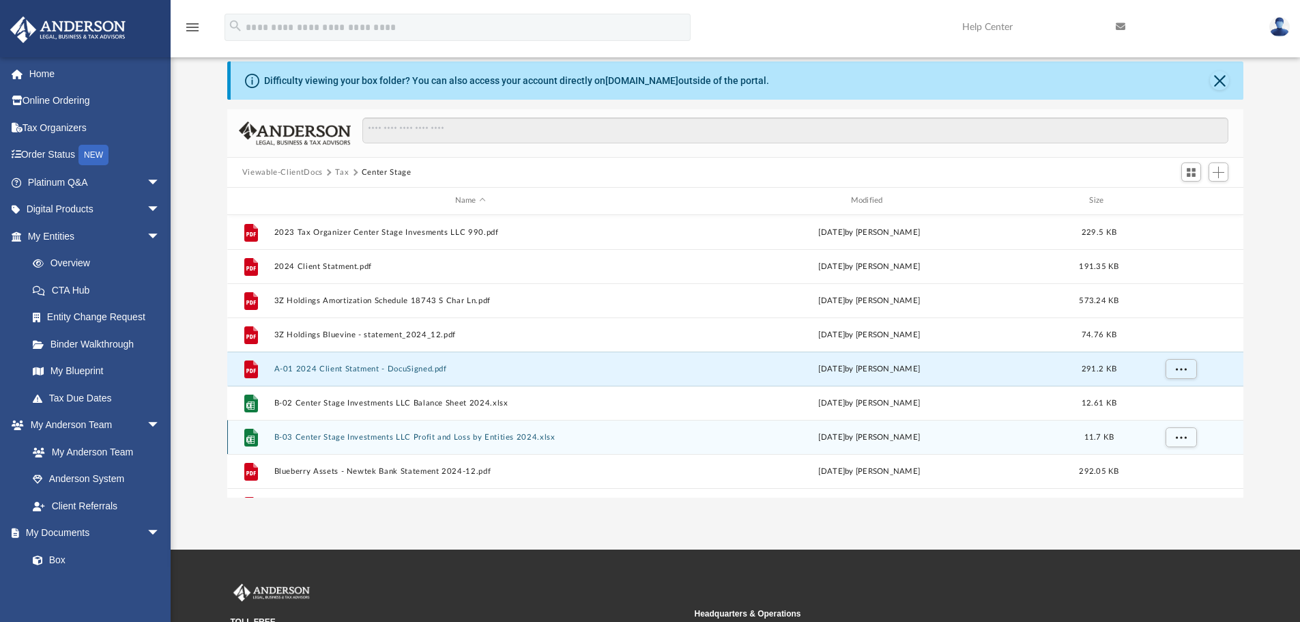
scroll to position [0, 0]
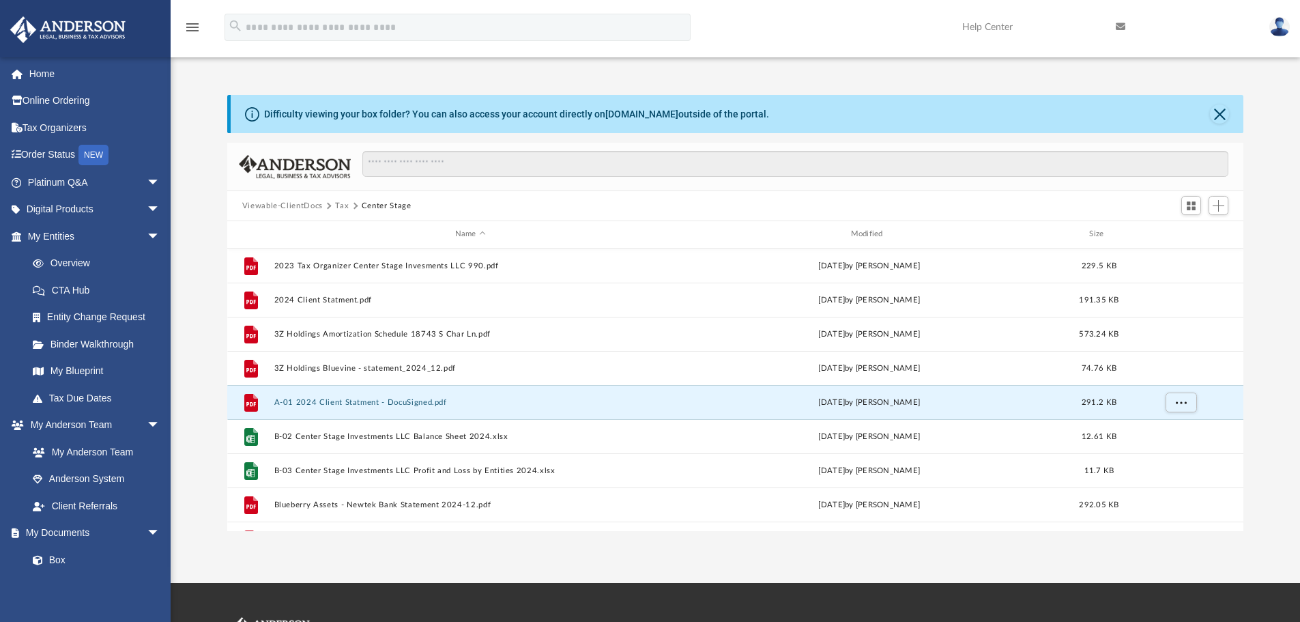
drag, startPoint x: 1276, startPoint y: 273, endPoint x: 1259, endPoint y: 261, distance: 20.6
click at [1276, 273] on div "Difficulty viewing your box folder? You can also access your account directly o…" at bounding box center [736, 313] width 1130 height 436
